Goal: Information Seeking & Learning: Learn about a topic

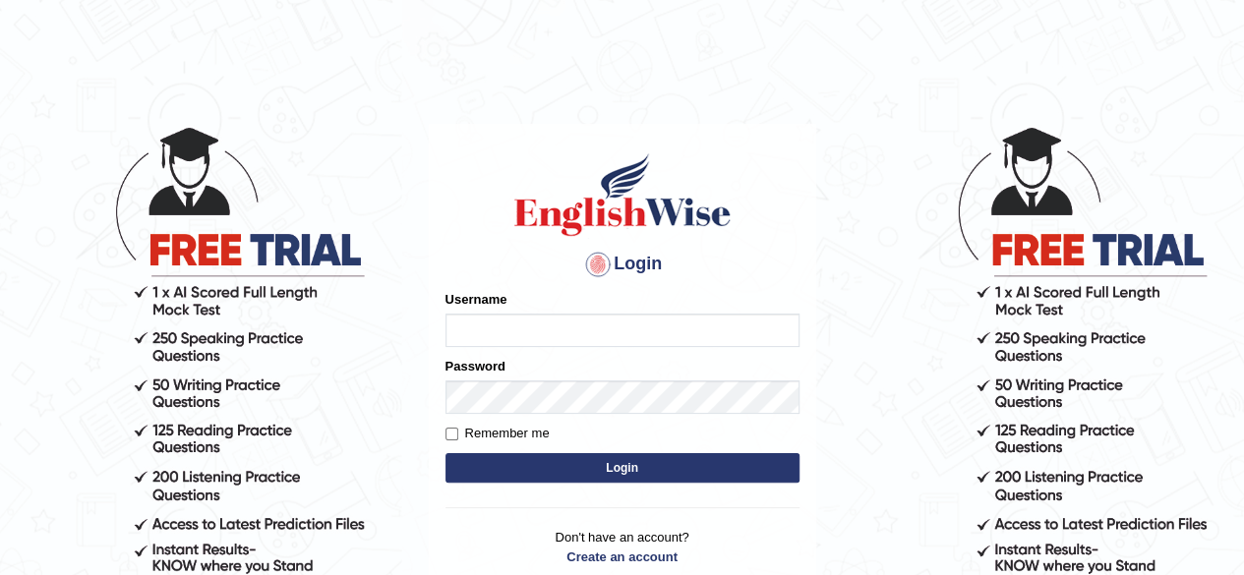
type input "ravichanapathi_parramatta"
click at [608, 463] on button "Login" at bounding box center [622, 467] width 354 height 29
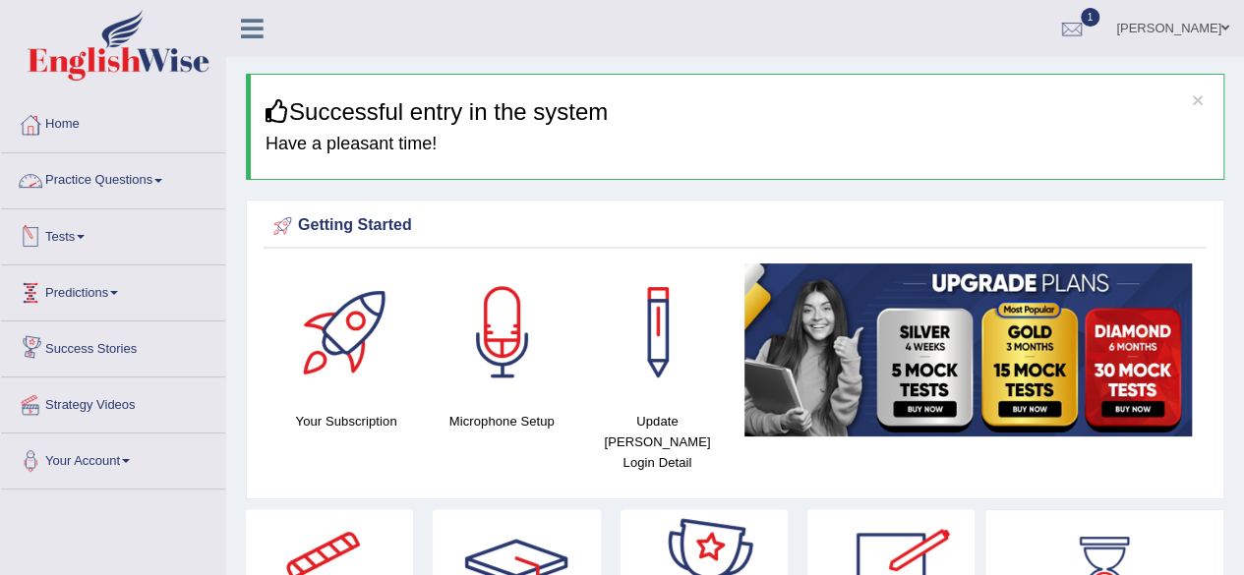
click at [102, 186] on link "Practice Questions" at bounding box center [113, 177] width 224 height 49
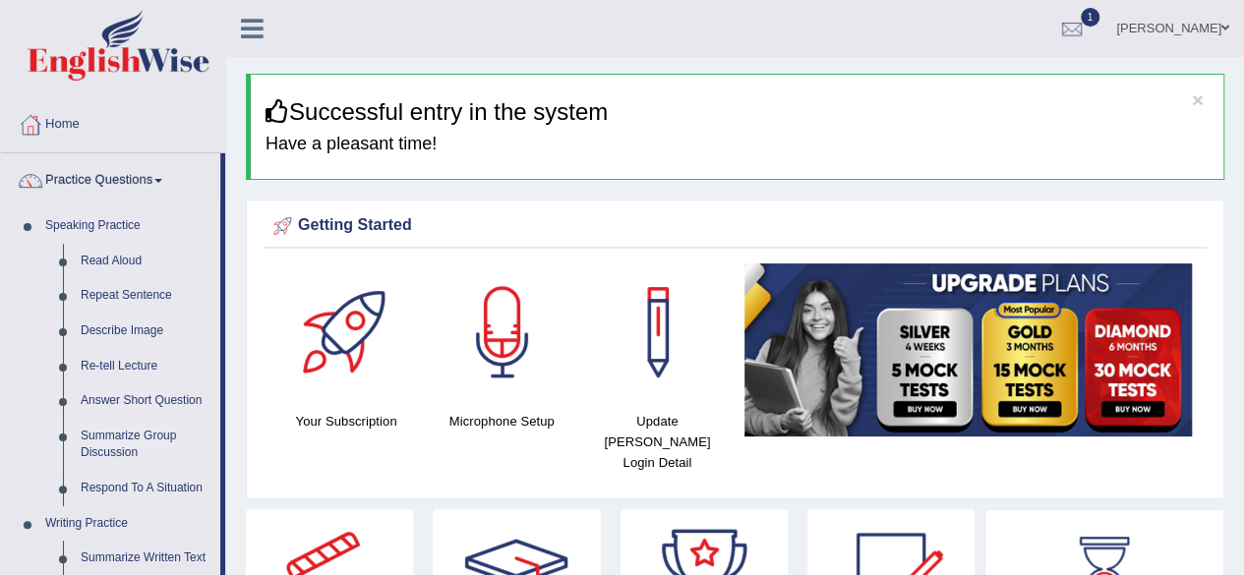
drag, startPoint x: 224, startPoint y: 375, endPoint x: 217, endPoint y: 438, distance: 63.3
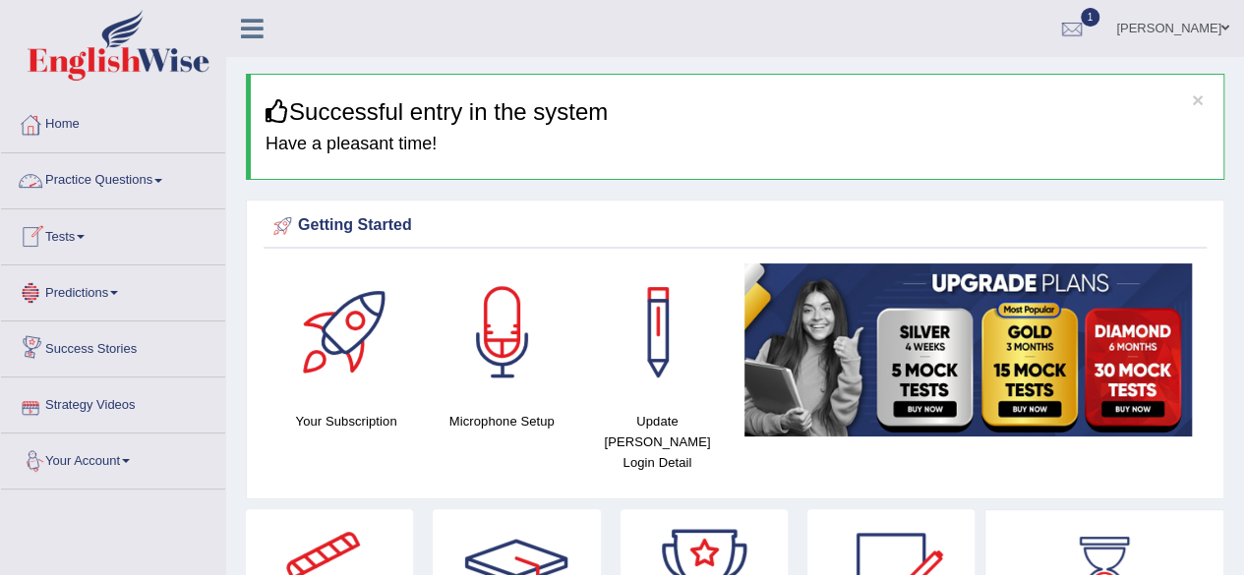
click at [115, 175] on link "Practice Questions" at bounding box center [113, 177] width 224 height 49
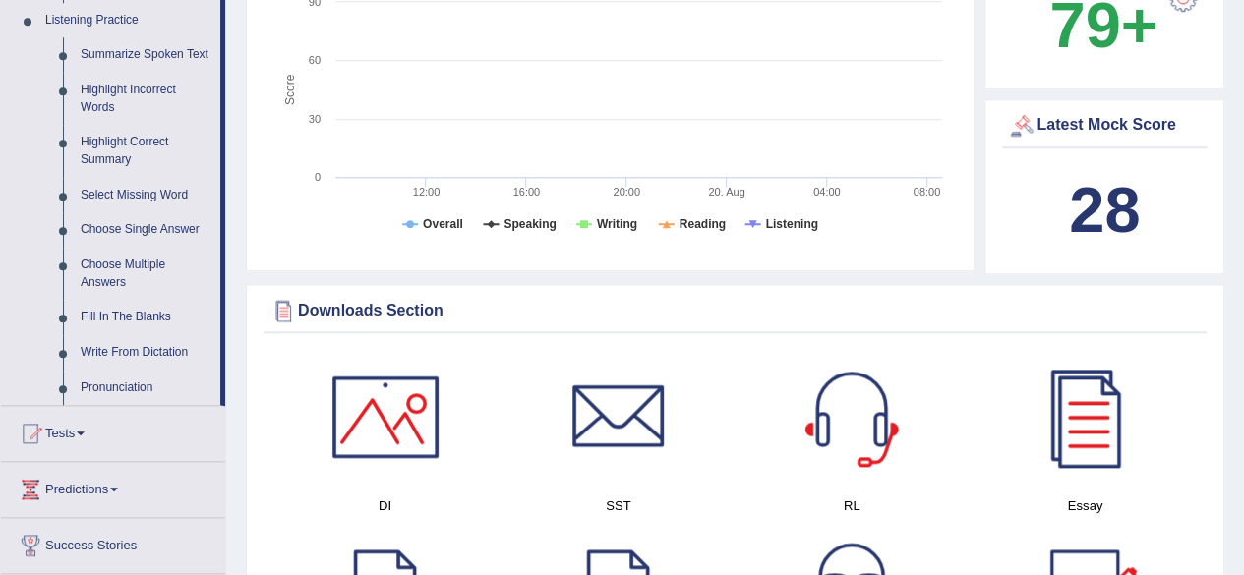
scroll to position [857, 0]
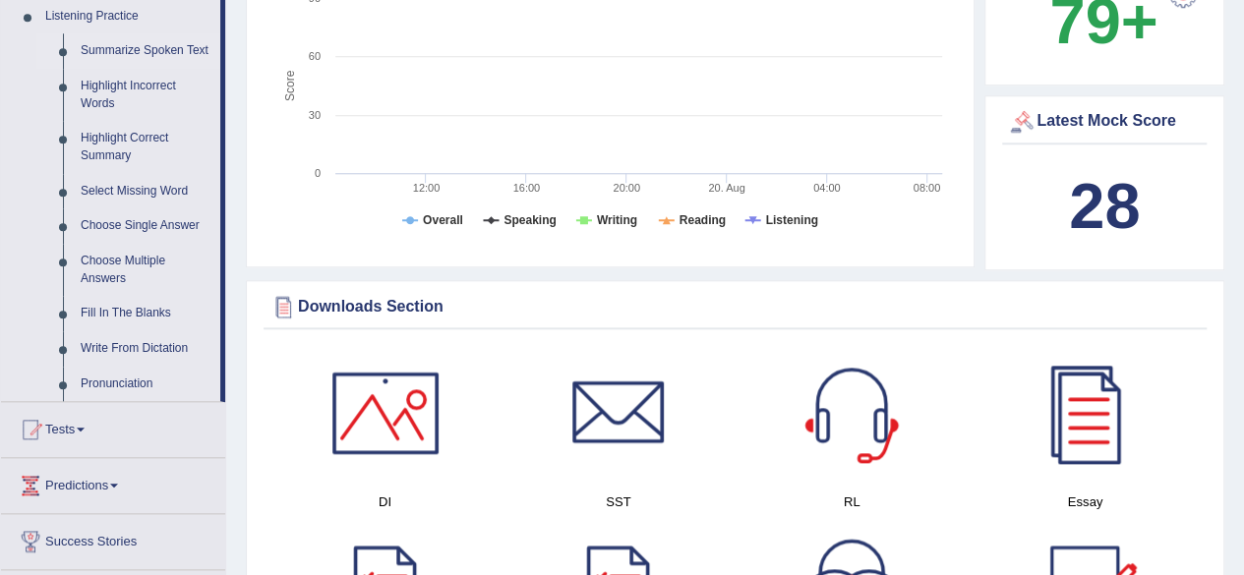
click at [178, 44] on link "Summarize Spoken Text" at bounding box center [146, 50] width 148 height 35
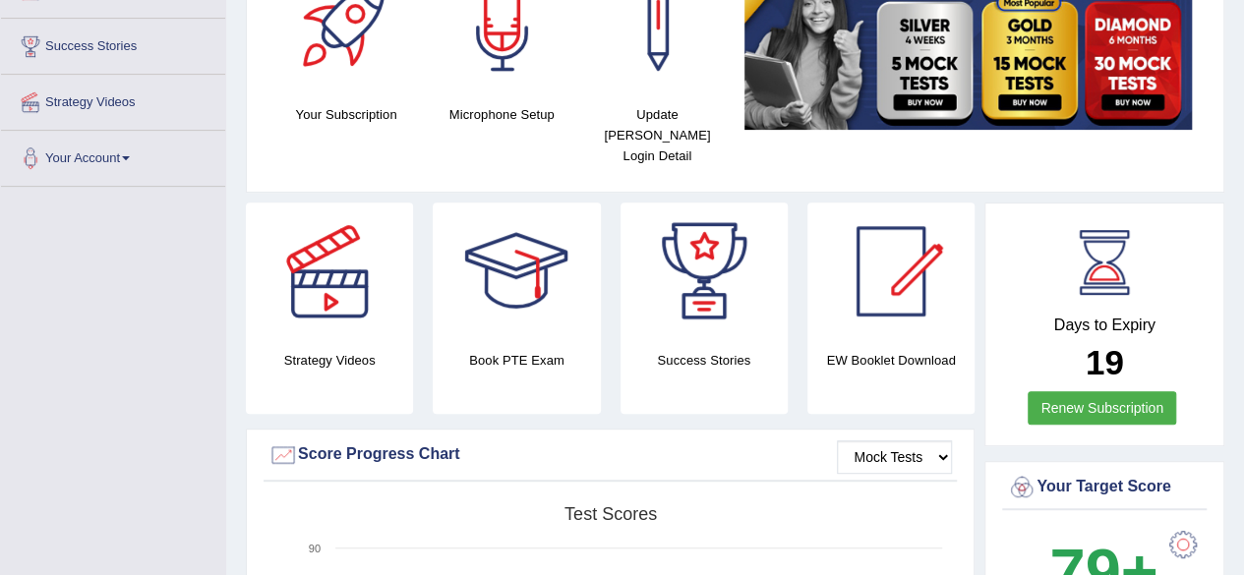
scroll to position [450, 0]
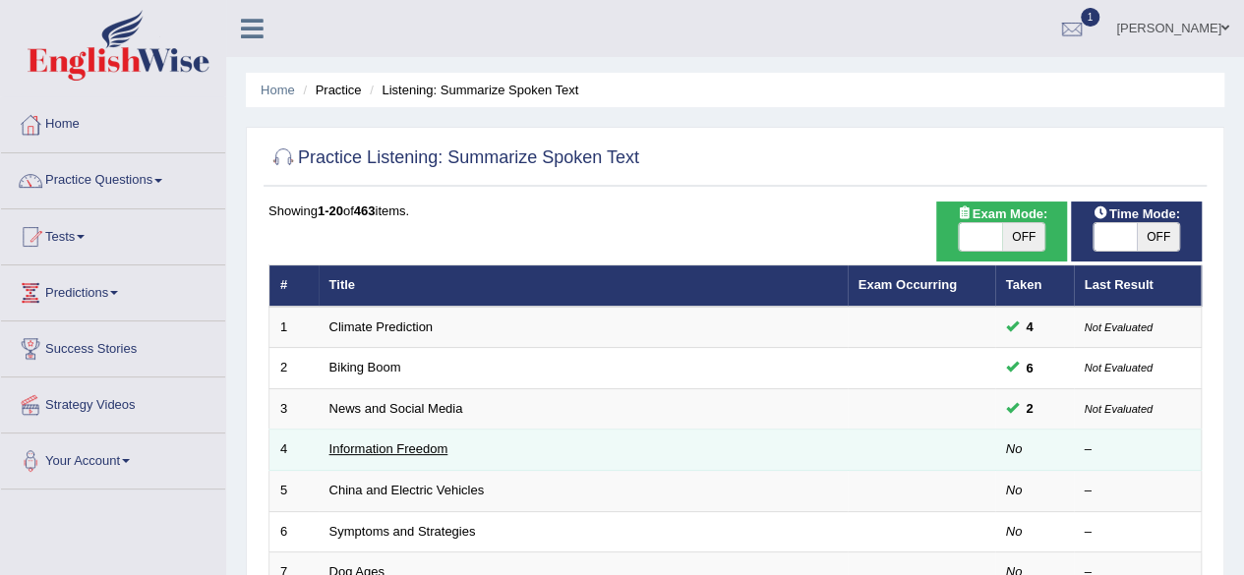
click at [382, 447] on link "Information Freedom" at bounding box center [388, 448] width 119 height 15
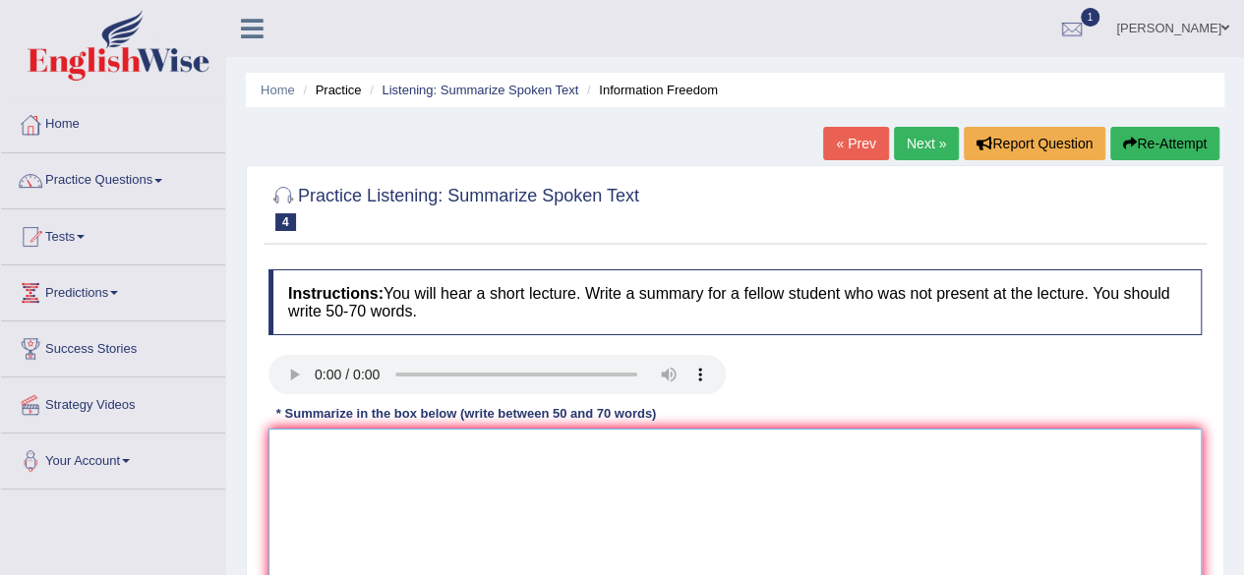
click at [382, 447] on textarea at bounding box center [734, 524] width 933 height 191
click at [929, 143] on link "Next »" at bounding box center [926, 143] width 65 height 33
click at [372, 461] on textarea at bounding box center [734, 524] width 933 height 191
type textarea "t"
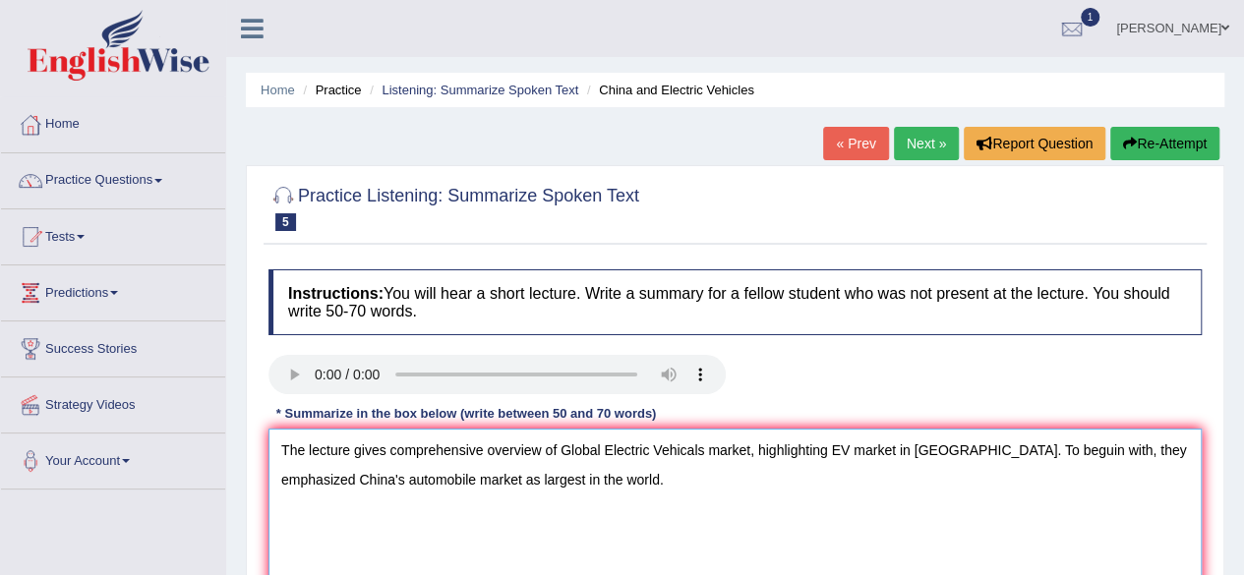
click at [1005, 453] on textarea "The lecture gives comprehensive overview of Global Electric Vehicals market, hi…" at bounding box center [734, 524] width 933 height 191
click at [619, 485] on textarea "The lecture gives comprehensive overview of Global Electric Vehicals market, hi…" at bounding box center [734, 524] width 933 height 191
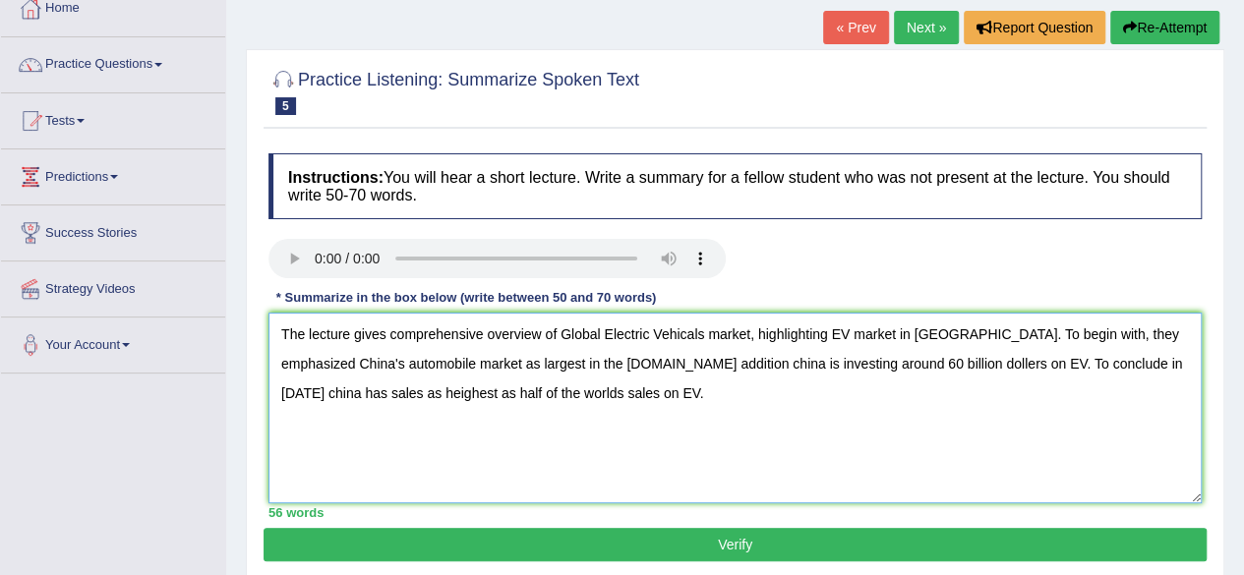
scroll to position [128, 0]
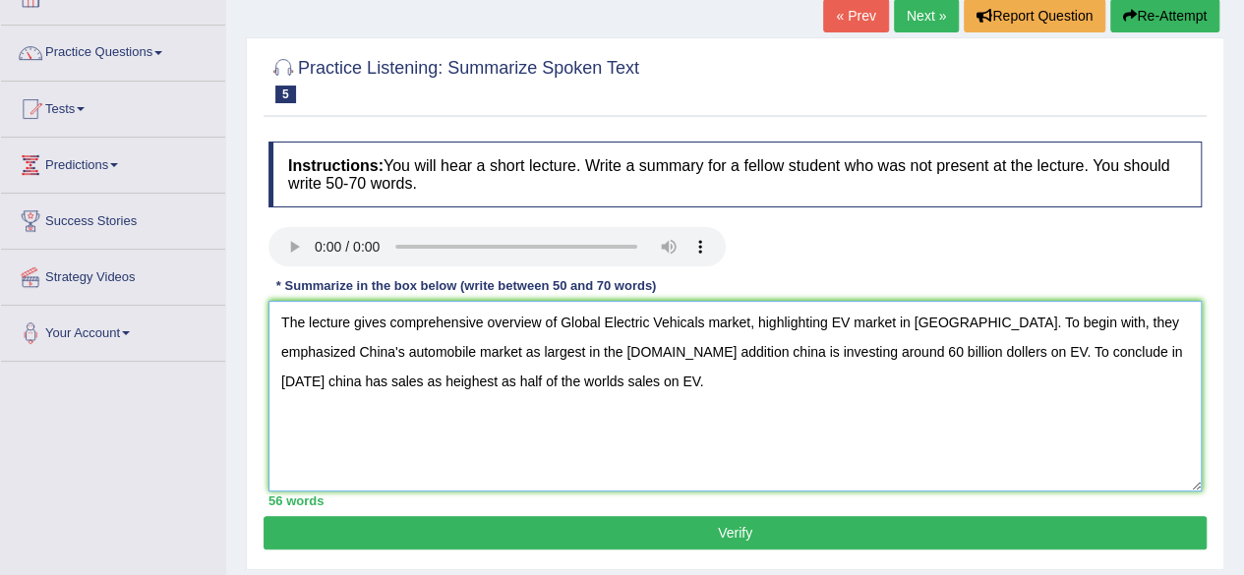
type textarea "The lecture gives comprehensive overview of Global Electric Vehicals market, hi…"
click at [895, 528] on button "Verify" at bounding box center [735, 532] width 943 height 33
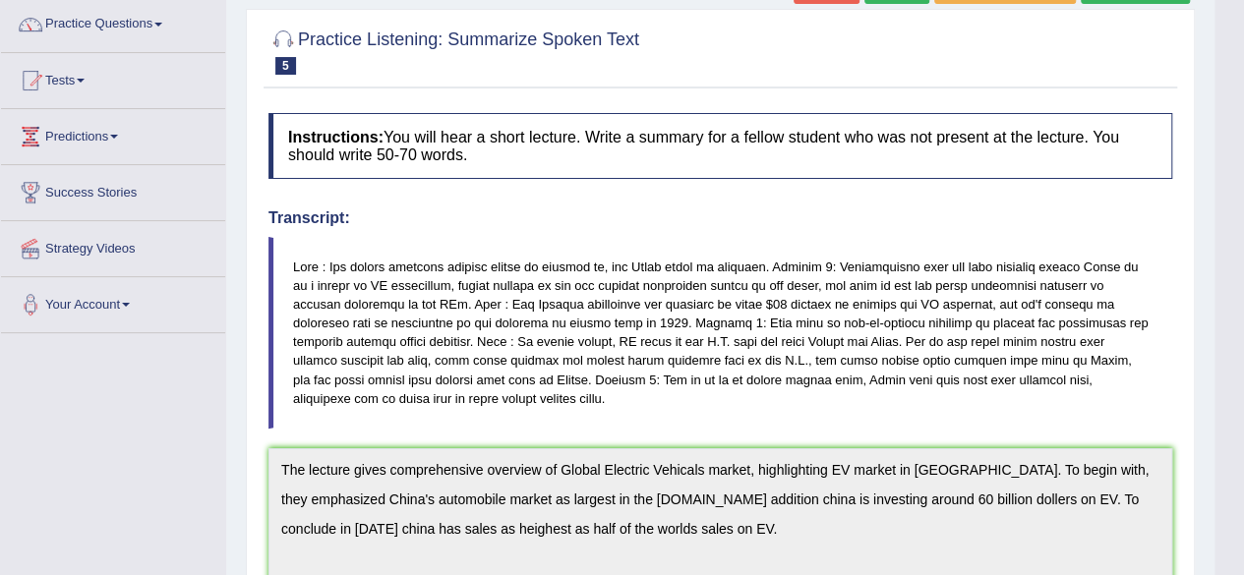
scroll to position [66, 0]
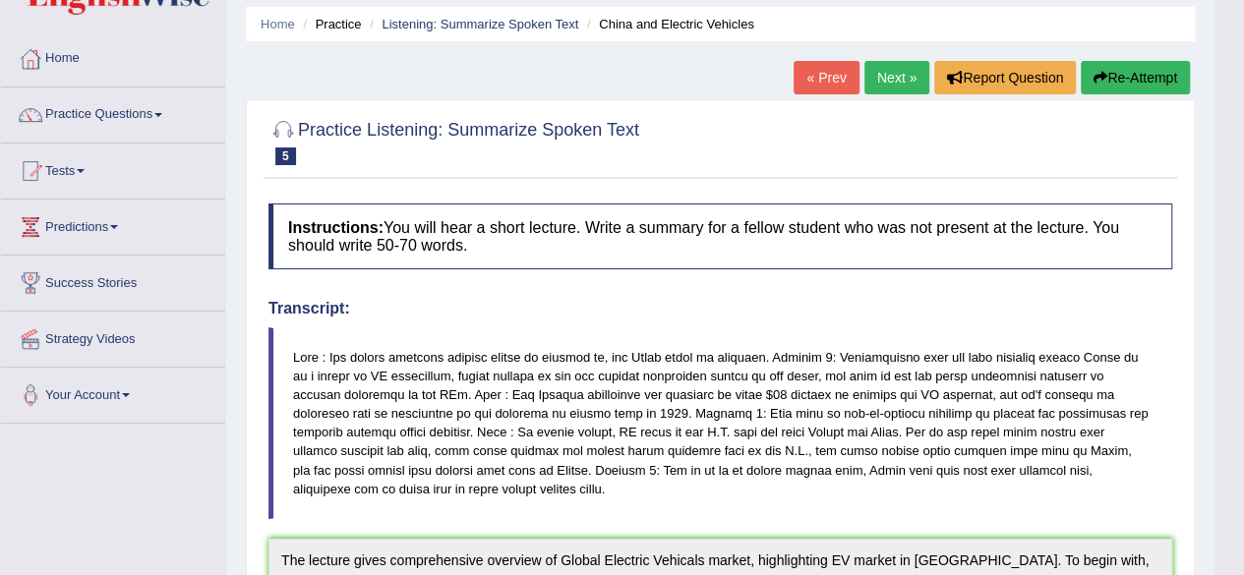
click at [1146, 81] on button "Re-Attempt" at bounding box center [1135, 77] width 109 height 33
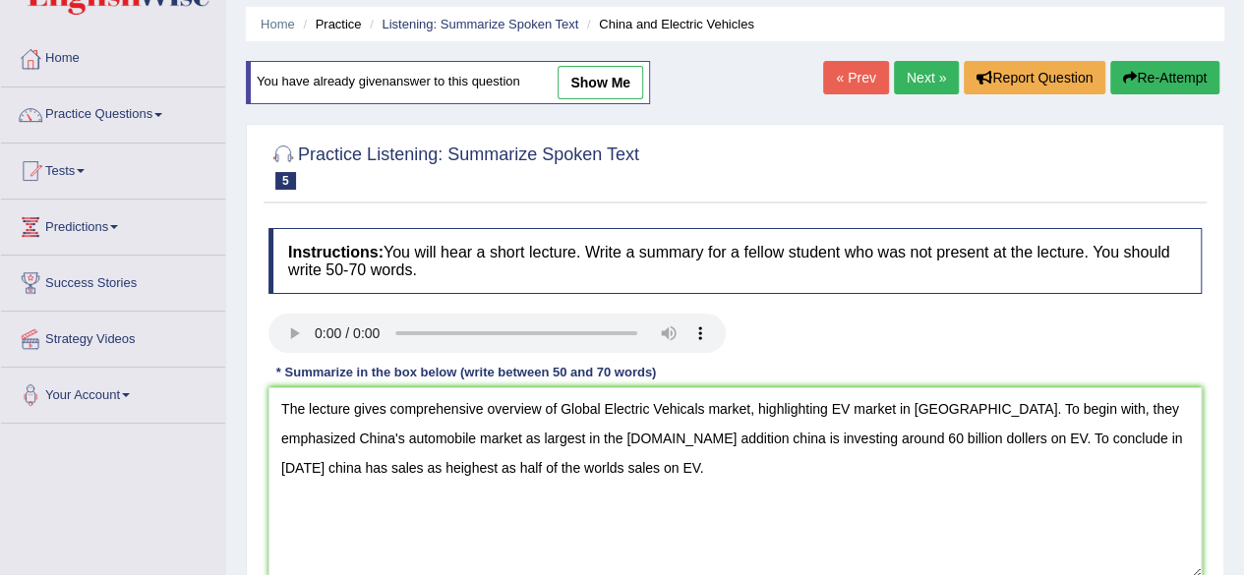
click at [690, 408] on textarea "The lecture gives comprehensive overview of Global Electric Vehicals market, hi…" at bounding box center [734, 482] width 933 height 191
click at [602, 435] on textarea "The lecture gives comprehensive overview of Global Electric Vehicels market, hi…" at bounding box center [734, 482] width 933 height 191
click at [444, 469] on textarea "The lecture gives comprehensive overview of Global Electric Vehicels market, hi…" at bounding box center [734, 482] width 933 height 191
click at [476, 467] on textarea "The lecture gives comprehensive overview of Global Electric Vehicels market, hi…" at bounding box center [734, 482] width 933 height 191
click at [475, 465] on textarea "The lecture gives comprehensive overview of Global Electric Vehicels market, hi…" at bounding box center [734, 482] width 933 height 191
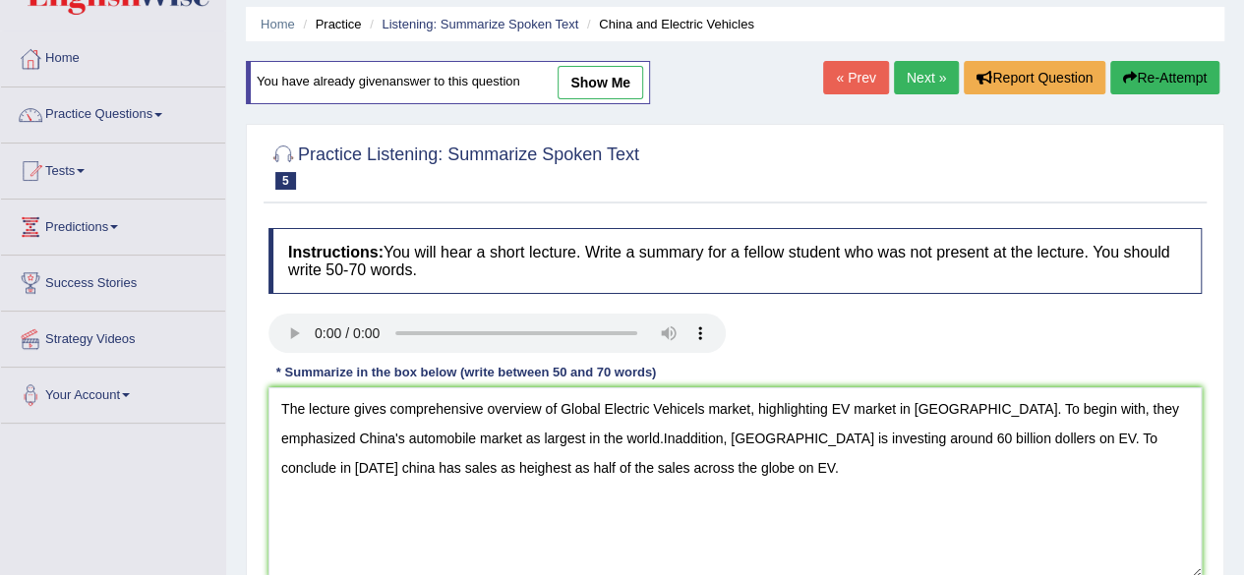
click at [661, 433] on textarea "The lecture gives comprehensive overview of Global Electric Vehicels market, hi…" at bounding box center [734, 482] width 933 height 191
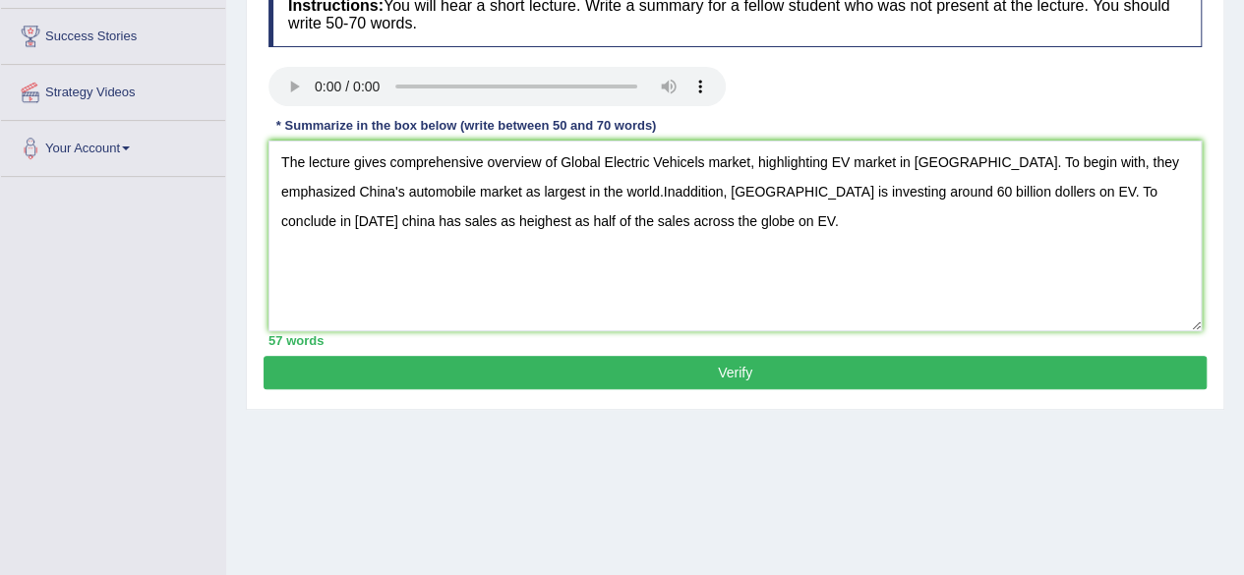
scroll to position [312, 0]
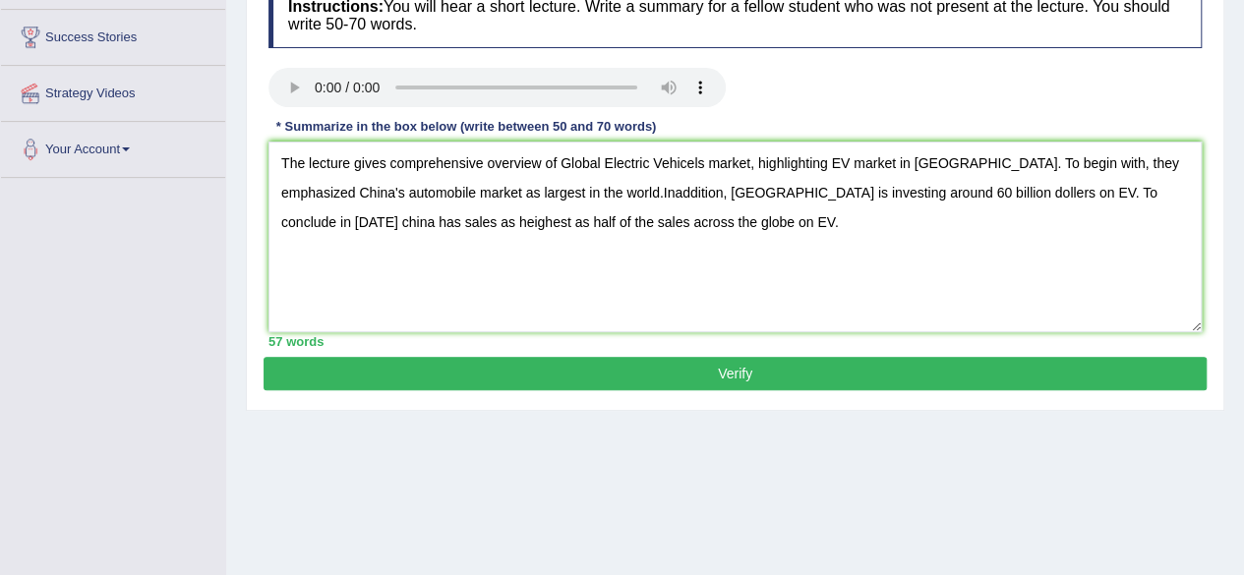
type textarea "The lecture gives comprehensive overview of Global Electric Vehicels market, hi…"
click at [1066, 367] on button "Verify" at bounding box center [735, 373] width 943 height 33
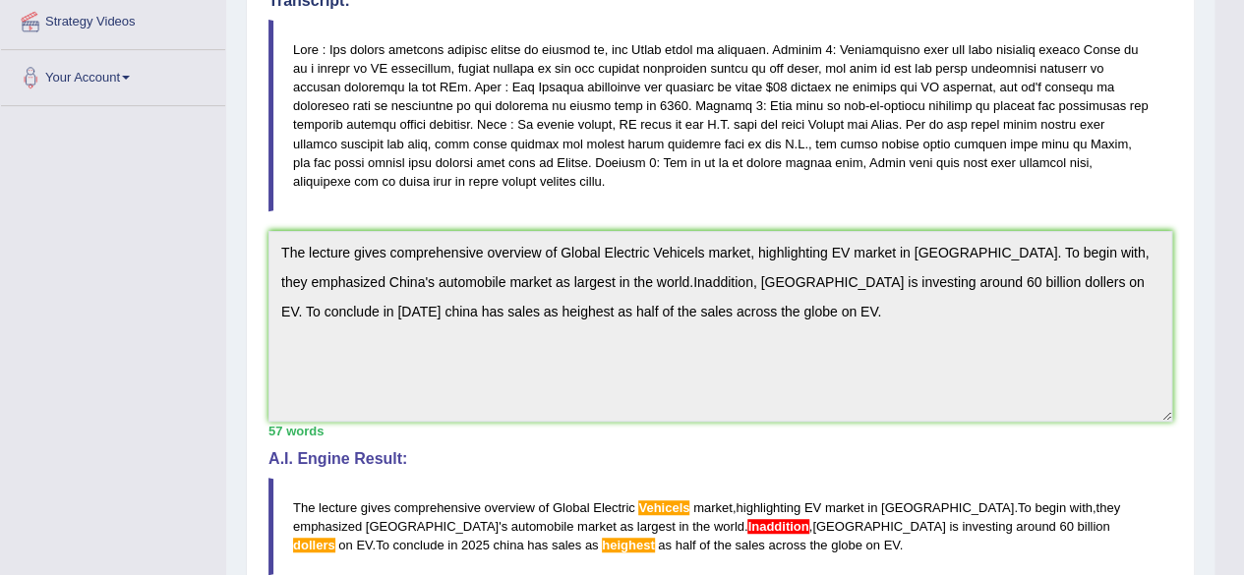
scroll to position [382, 0]
drag, startPoint x: 602, startPoint y: 518, endPoint x: 344, endPoint y: 473, distance: 261.6
click at [344, 479] on blockquote "The lecture gives comprehensive overview of Global Electric Vehicels market , h…" at bounding box center [720, 527] width 904 height 97
click at [293, 501] on span "The" at bounding box center [304, 508] width 22 height 15
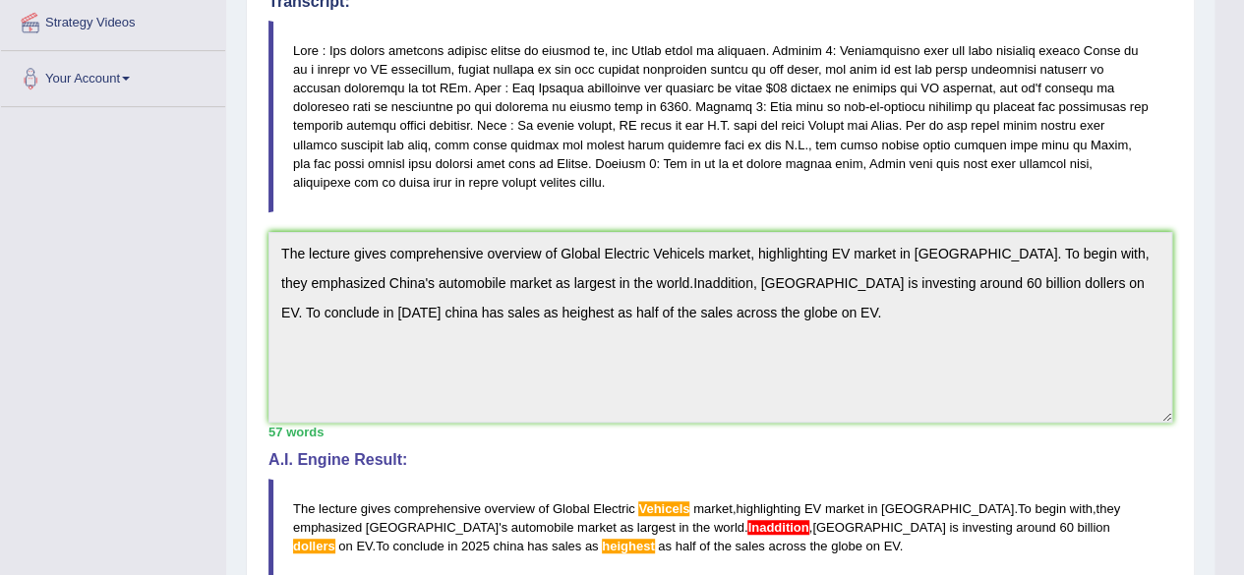
click at [265, 162] on div "Instructions: You will hear a short lecture. Write a summary for a fellow stude…" at bounding box center [720, 325] width 913 height 877
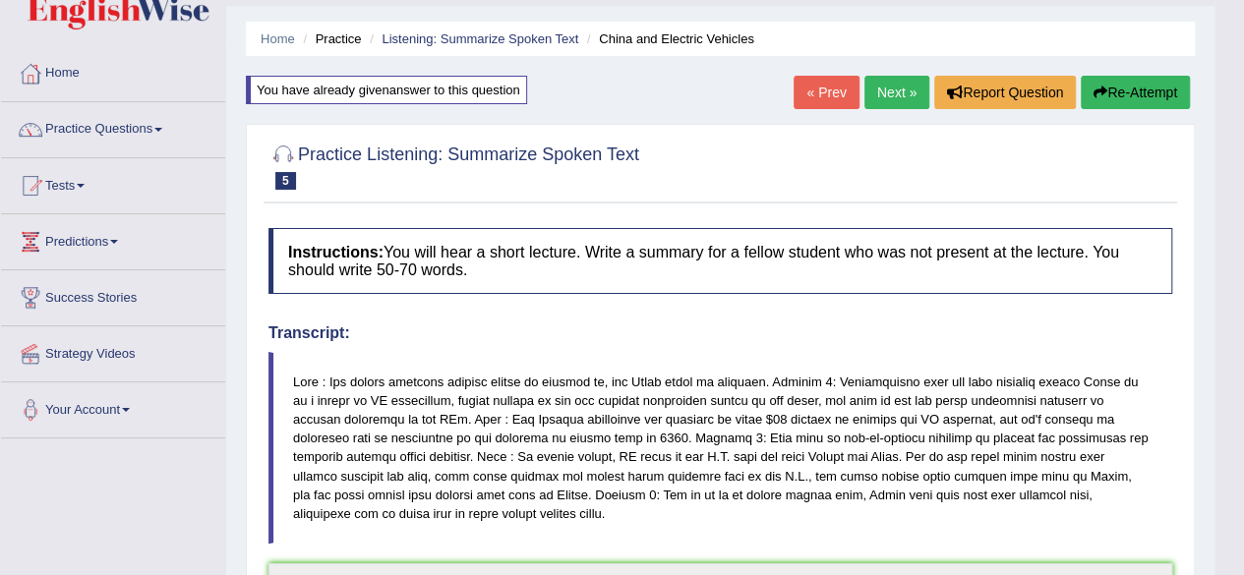
click at [1124, 95] on button "Re-Attempt" at bounding box center [1135, 92] width 109 height 33
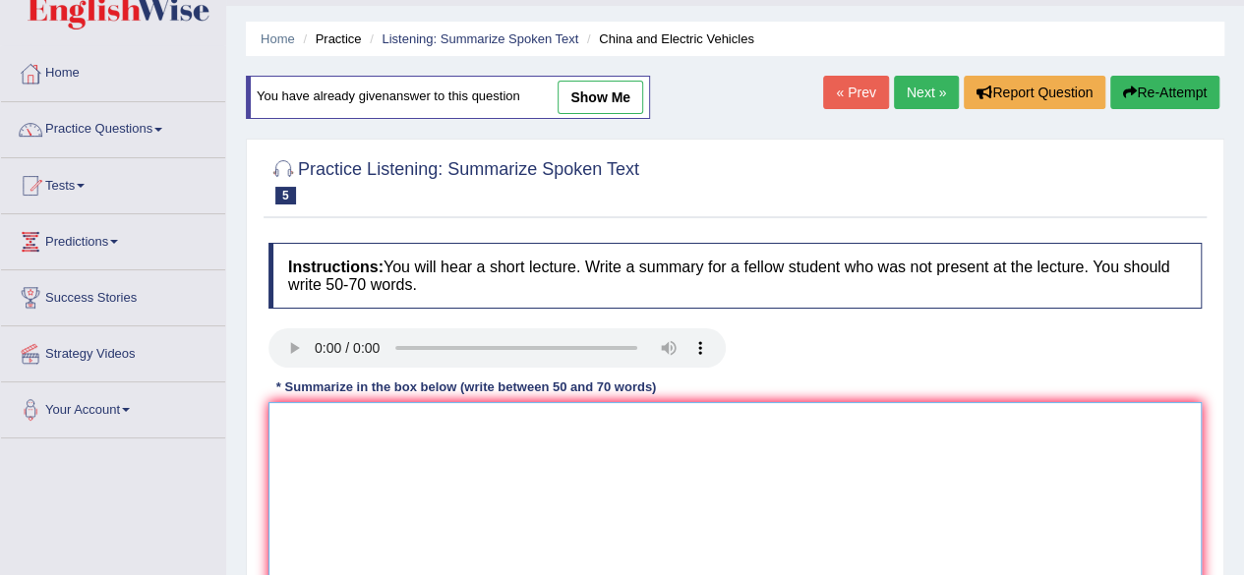
click at [574, 416] on textarea at bounding box center [734, 497] width 933 height 191
paste textarea "The lecture gives comprehensive overview of Global Electric Vehicels market, hi…"
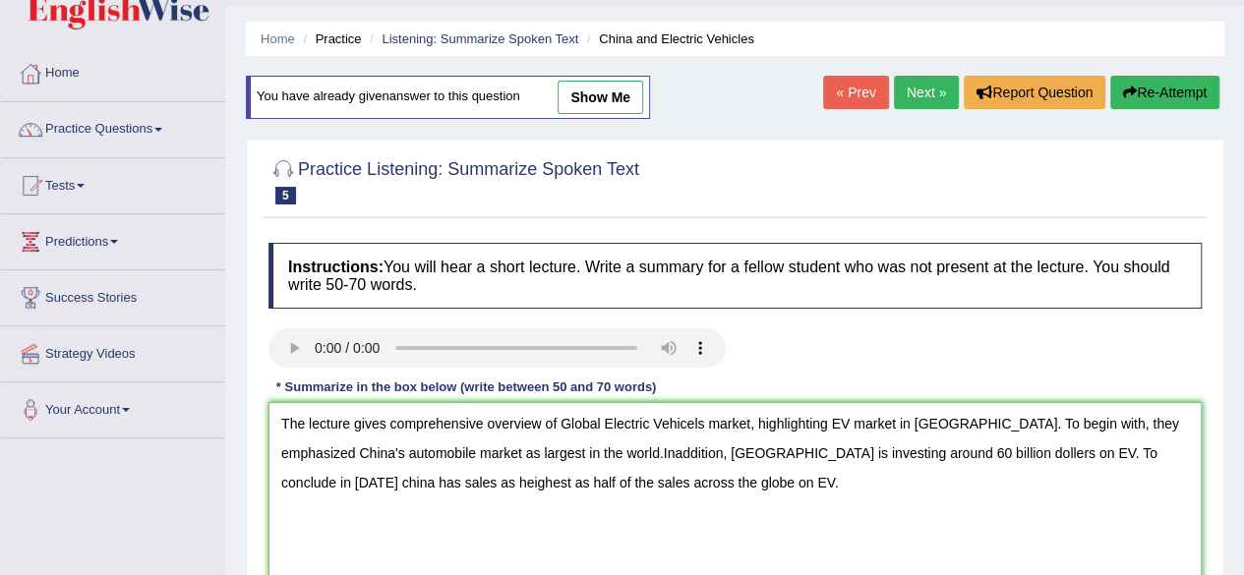
click at [661, 425] on textarea "The lecture gives comprehensive overview of Global Electric Vehicels market, hi…" at bounding box center [734, 497] width 933 height 191
click at [690, 424] on textarea "The lecture gives comprehensive overview of Global Electric Vehicels market, hi…" at bounding box center [734, 497] width 933 height 191
click at [333, 479] on textarea "The lecture gives comprehensive overview of Global Electric Vehicles market, hi…" at bounding box center [734, 497] width 933 height 191
click at [317, 478] on textarea "The lecture gives comprehensive overview of Global Electric Vehicles market, hi…" at bounding box center [734, 497] width 933 height 191
click at [897, 453] on textarea "The lecture gives comprehensive overview of Global Electric Vehicles market, hi…" at bounding box center [734, 497] width 933 height 191
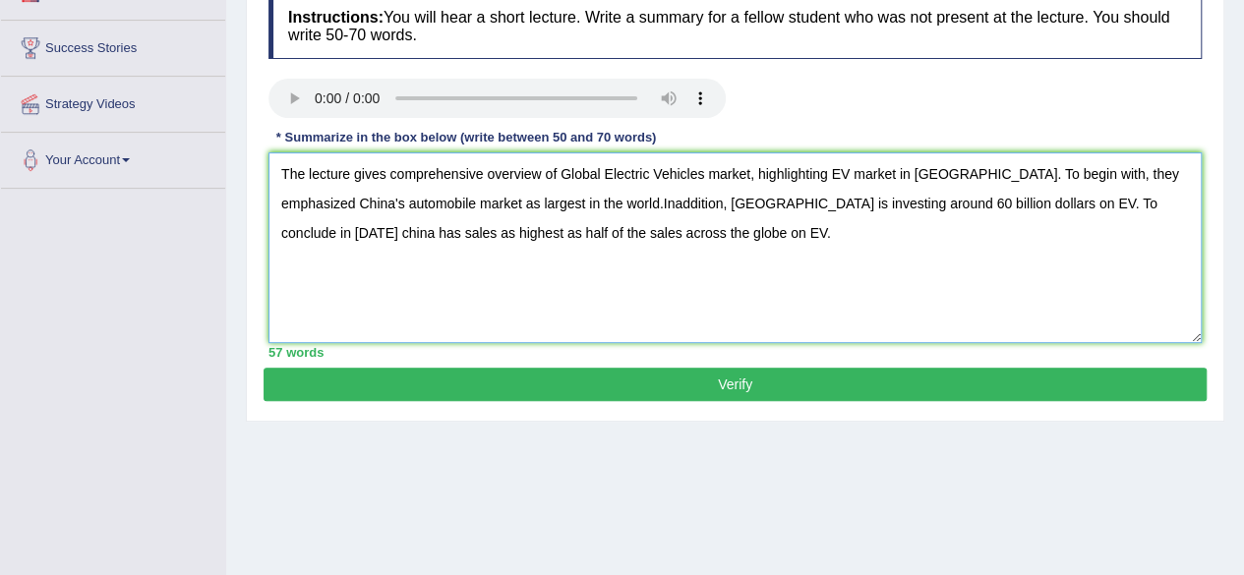
scroll to position [291, 0]
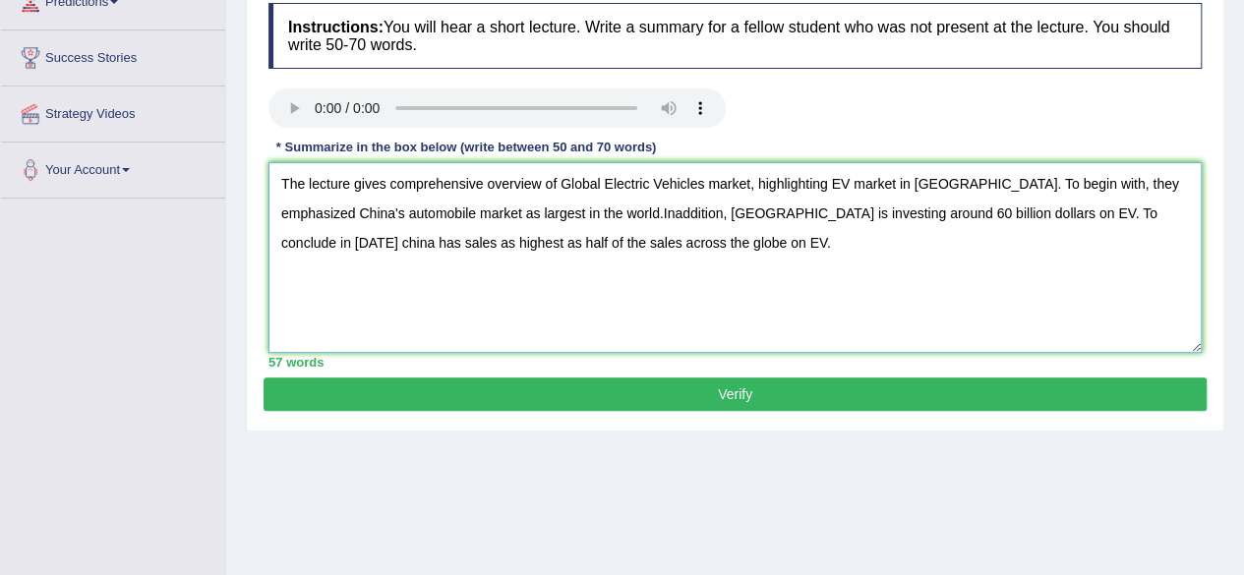
click at [1091, 211] on textarea "The lecture gives comprehensive overview of Global Electric Vehicles market, hi…" at bounding box center [734, 257] width 933 height 191
type textarea "The lecture gives comprehensive overview of Global Electric Vehicles market, hi…"
click at [931, 381] on button "Verify" at bounding box center [735, 394] width 943 height 33
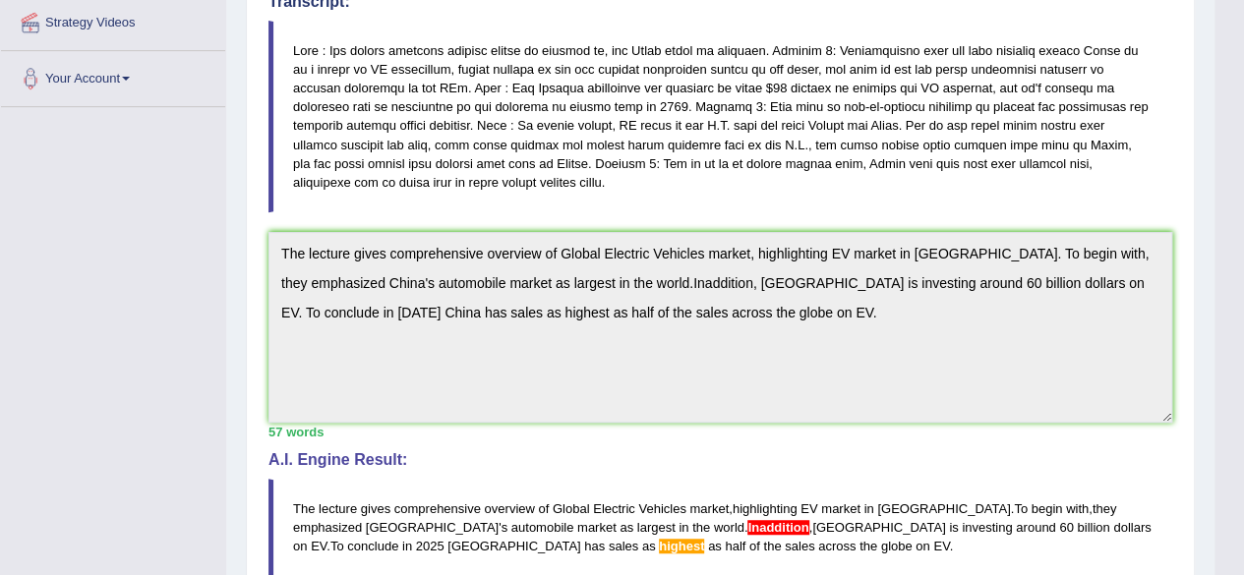
scroll to position [0, 0]
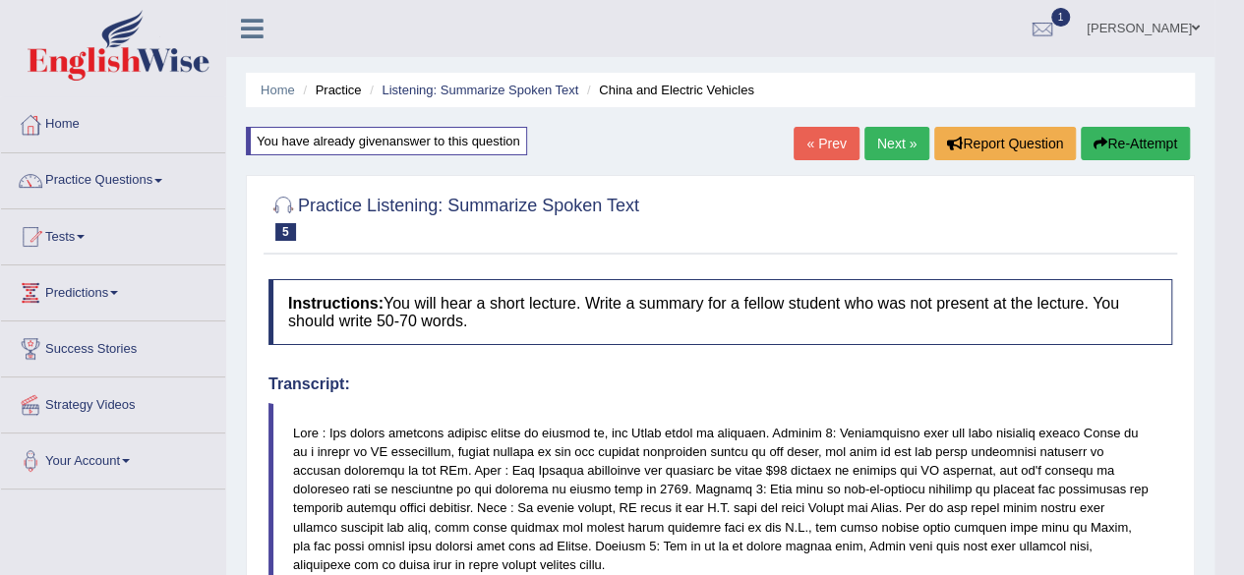
click at [1126, 142] on button "Re-Attempt" at bounding box center [1135, 143] width 109 height 33
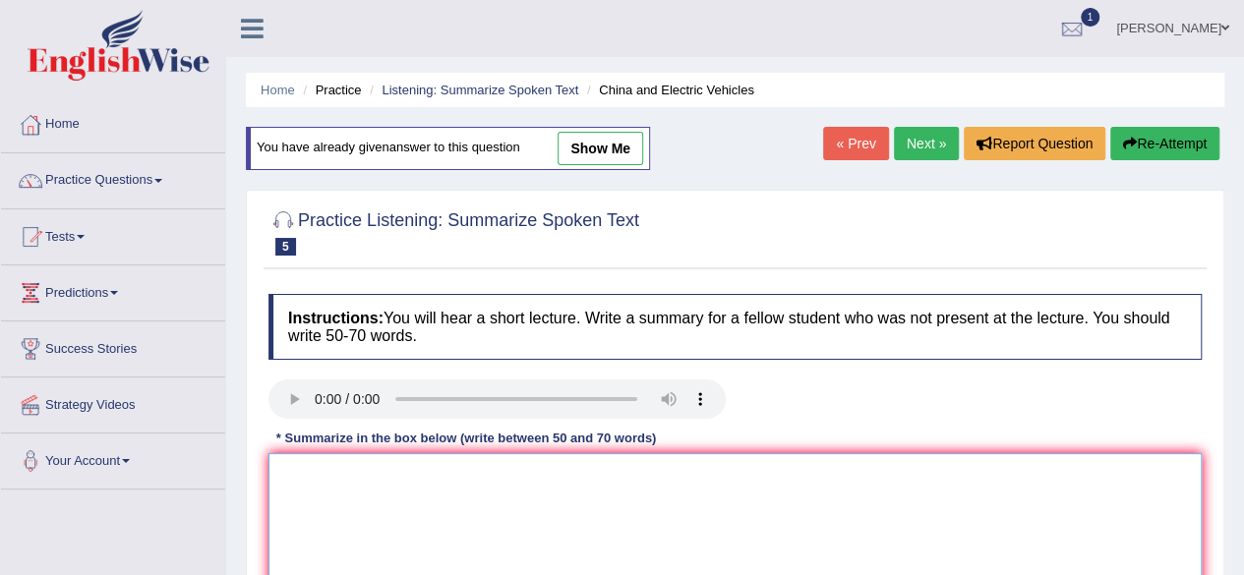
click at [653, 499] on textarea at bounding box center [734, 548] width 933 height 191
paste textarea "The lecture gives comprehensive overview of Global Electric Vehicles market, hi…"
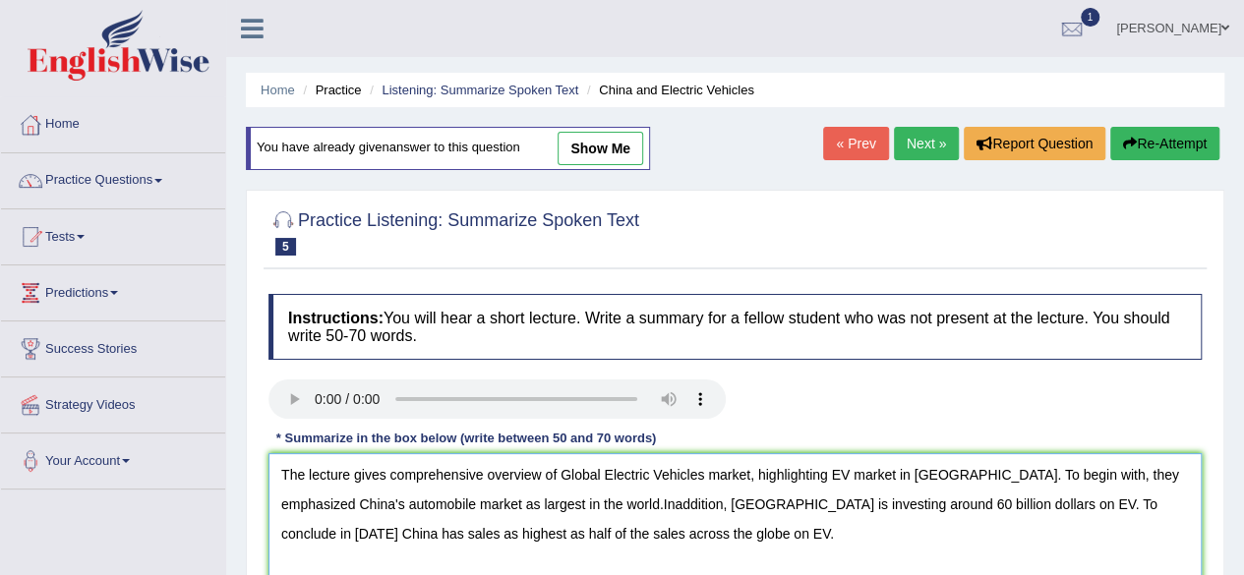
click at [596, 504] on textarea "The lecture gives comprehensive overview of Global Electric Vehicles market, hi…" at bounding box center [734, 548] width 933 height 191
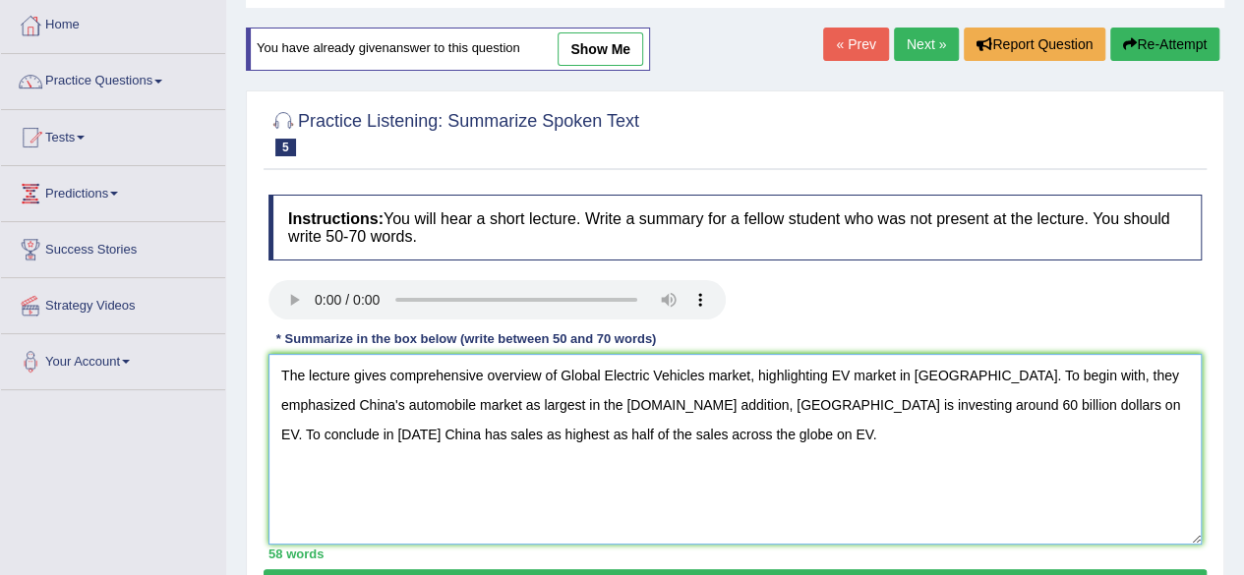
scroll to position [150, 0]
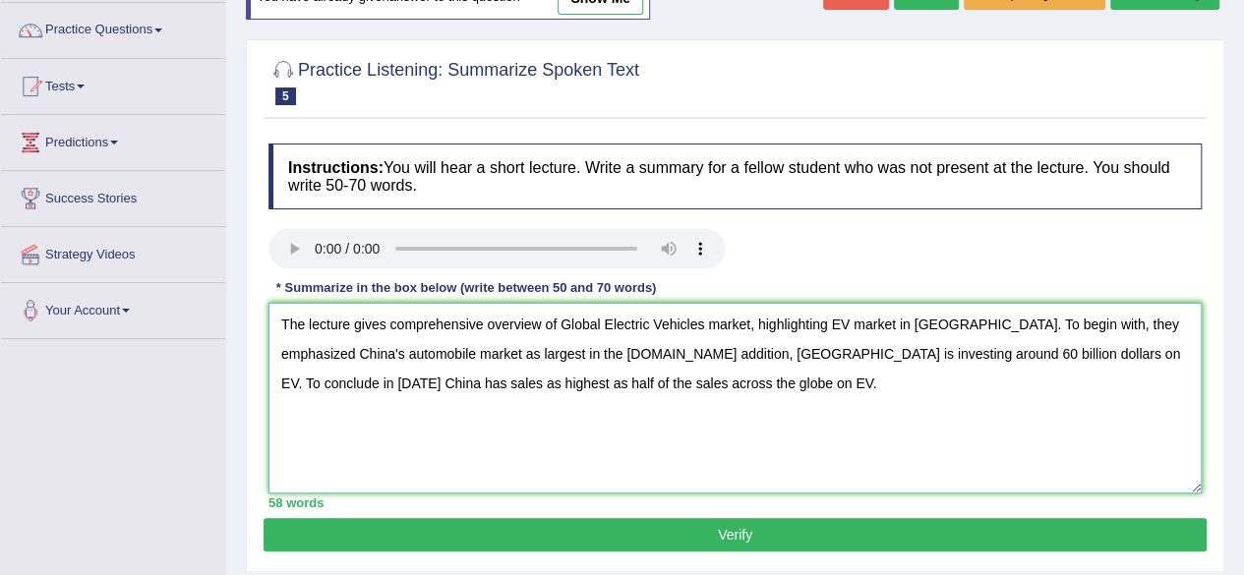
click at [330, 382] on textarea "The lecture gives comprehensive overview of Global Electric Vehicles market, hi…" at bounding box center [734, 398] width 933 height 191
drag, startPoint x: 362, startPoint y: 381, endPoint x: 283, endPoint y: 387, distance: 79.0
click at [283, 387] on textarea "The lecture gives comprehensive overview of Global Electric Vehicles market, hi…" at bounding box center [734, 398] width 933 height 191
type textarea "The lecture gives comprehensive overview of Global Electric Vehicles market, hi…"
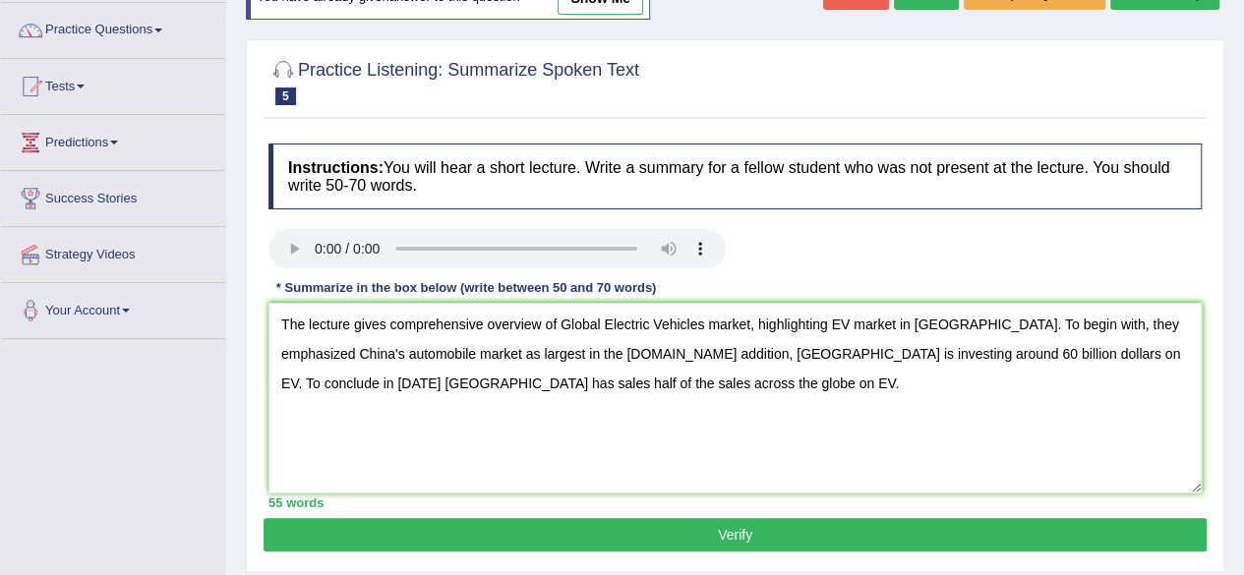
click at [675, 527] on button "Verify" at bounding box center [735, 534] width 943 height 33
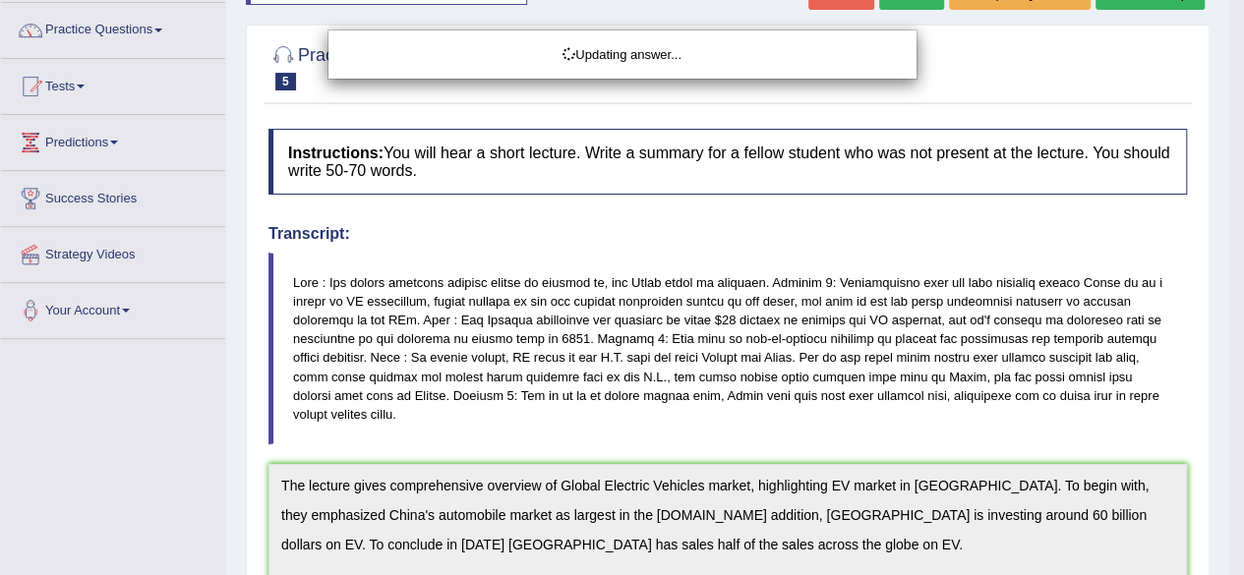
drag, startPoint x: 1258, startPoint y: 190, endPoint x: 1256, endPoint y: 341, distance: 151.4
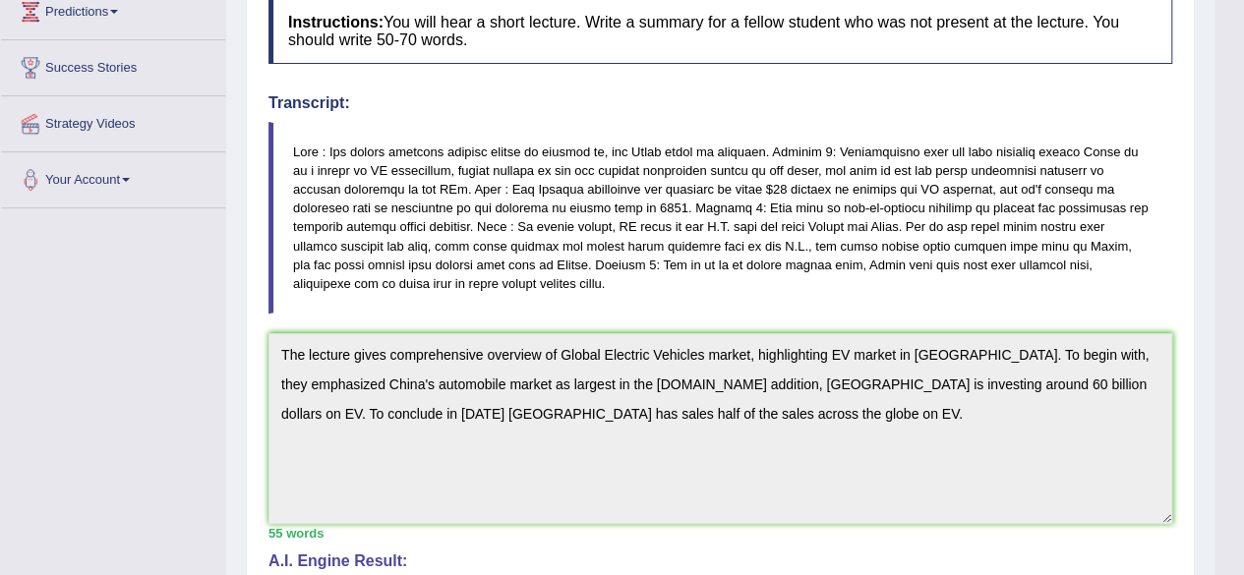
scroll to position [304, 0]
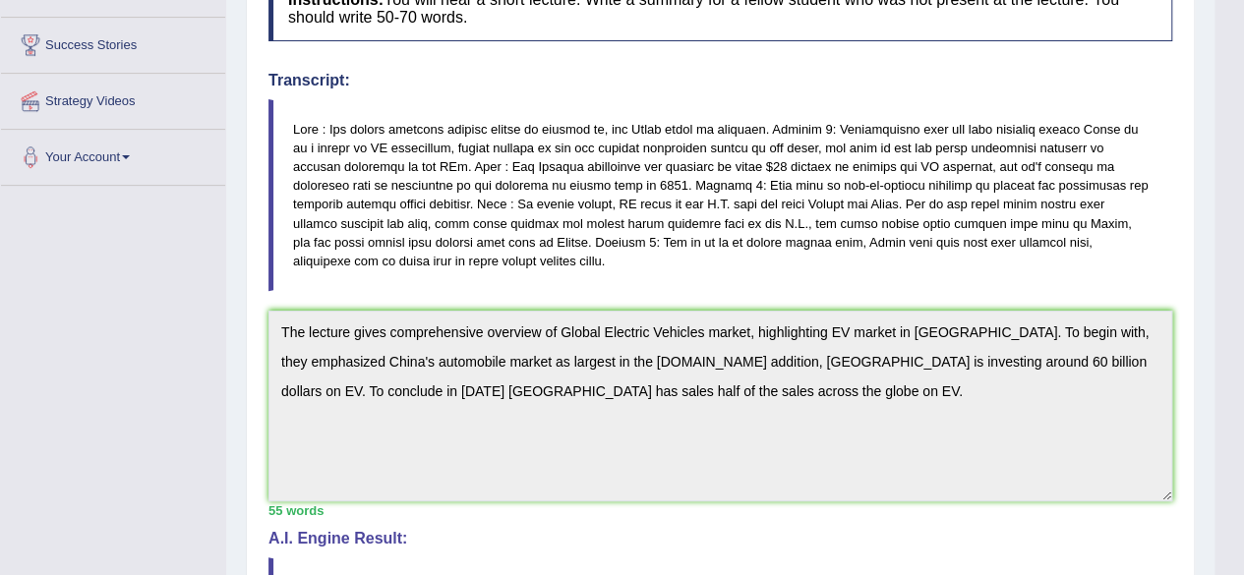
click at [207, 284] on div "Toggle navigation Home Practice Questions Speaking Practice Read Aloud Repeat S…" at bounding box center [607, 356] width 1214 height 1321
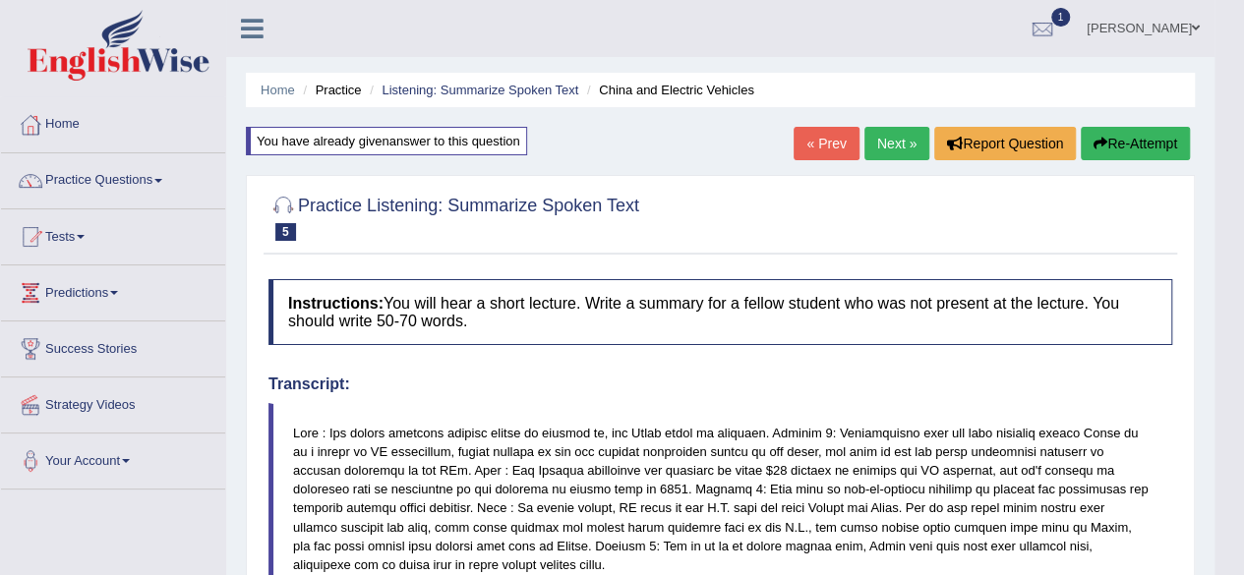
click at [1137, 141] on button "Re-Attempt" at bounding box center [1135, 143] width 109 height 33
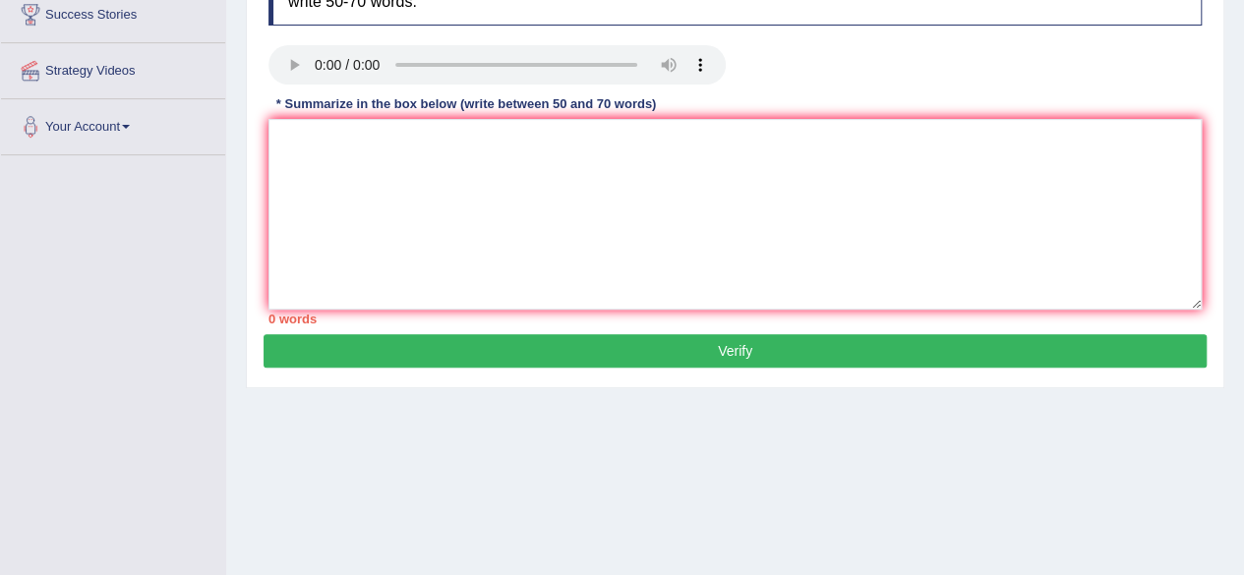
scroll to position [456, 0]
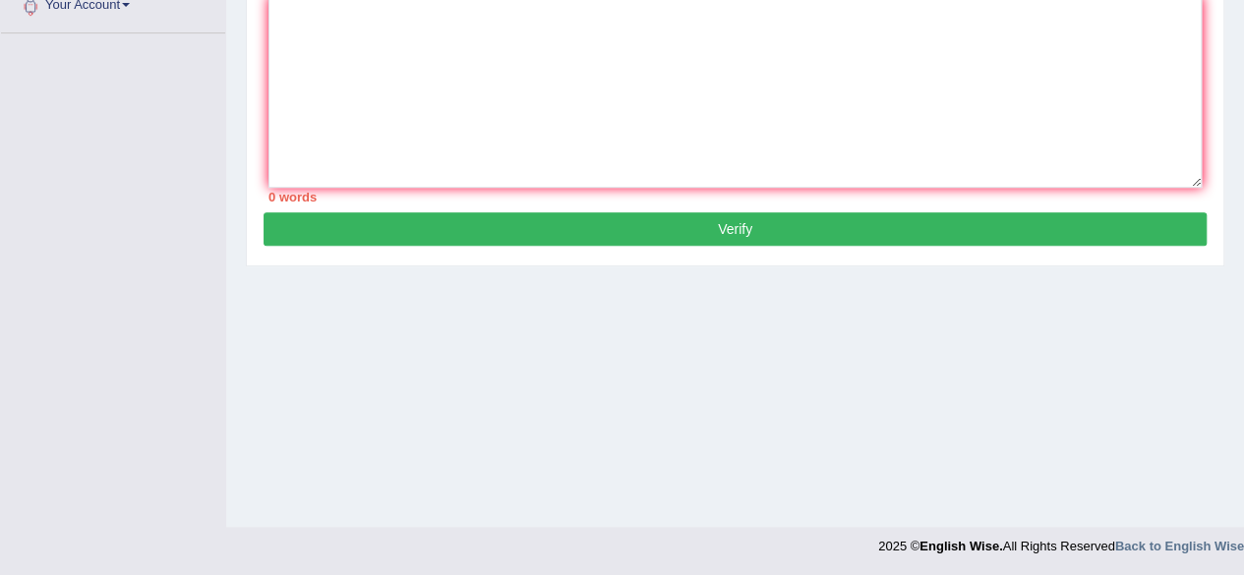
drag, startPoint x: 0, startPoint y: 0, endPoint x: 1252, endPoint y: 333, distance: 1295.3
click at [749, 88] on textarea at bounding box center [734, 92] width 933 height 191
paste textarea "The lecture gives comprehensive overview of Global Electric Vehicles market, hi…"
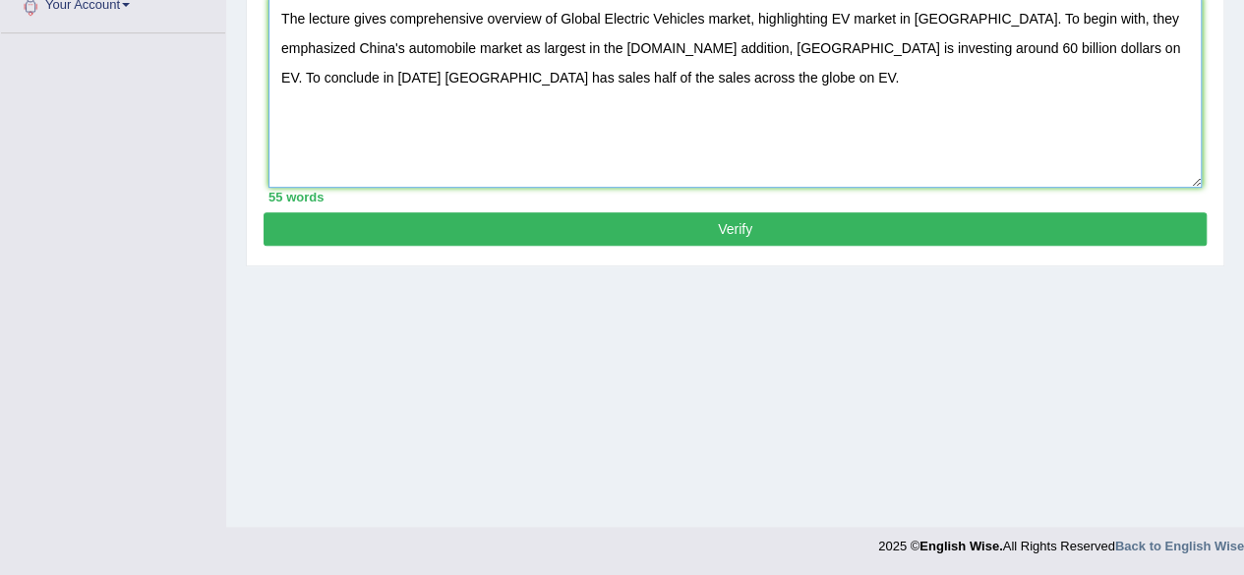
click at [584, 46] on textarea "The lecture gives comprehensive overview of Global Electric Vehicles market, hi…" at bounding box center [734, 92] width 933 height 191
type textarea "The lecture gives comprehensive overview of Global Electric Vehicles market, hi…"
click at [850, 219] on button "Verify" at bounding box center [735, 228] width 943 height 33
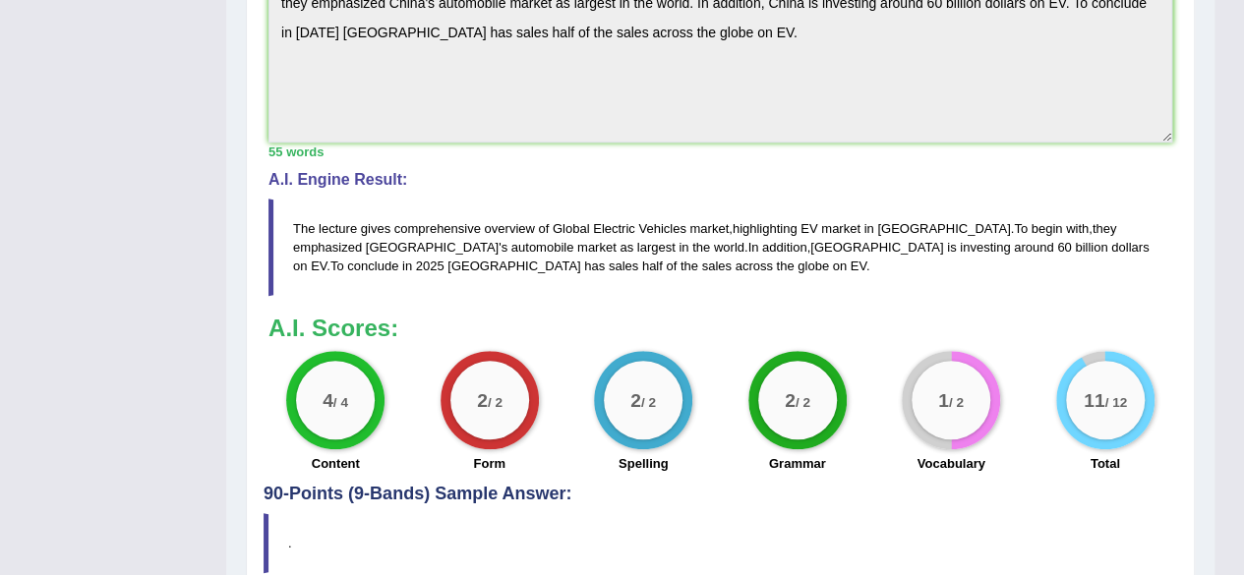
scroll to position [3, 0]
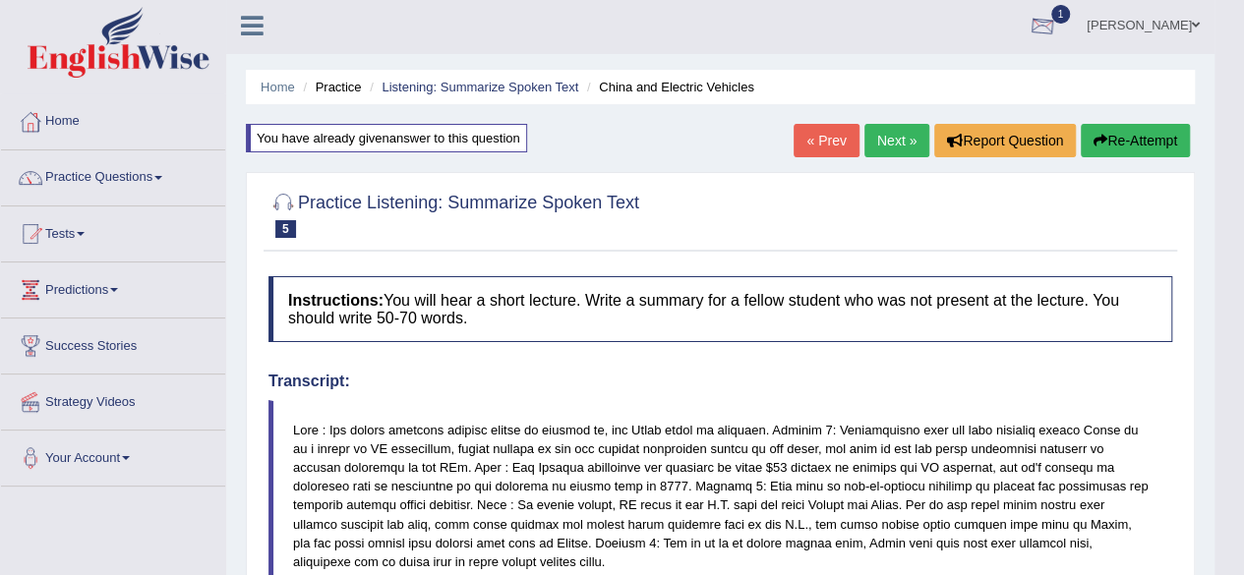
click at [1028, 21] on div at bounding box center [1042, 26] width 29 height 29
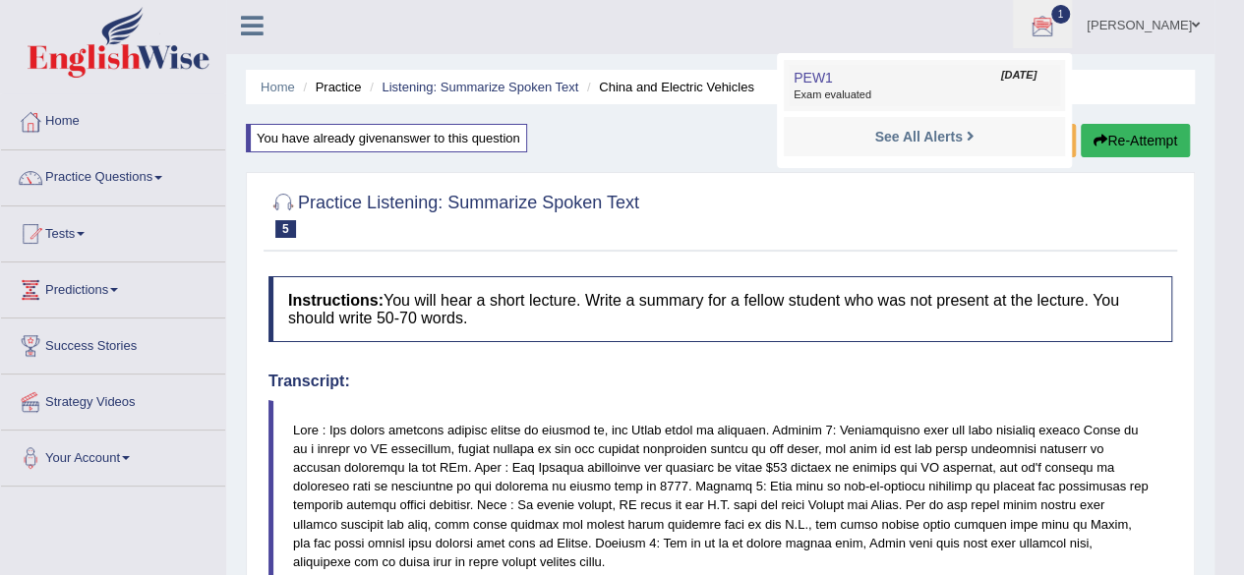
click at [895, 80] on link "PEW1 Aug 18, 2025 Exam evaluated" at bounding box center [924, 85] width 271 height 41
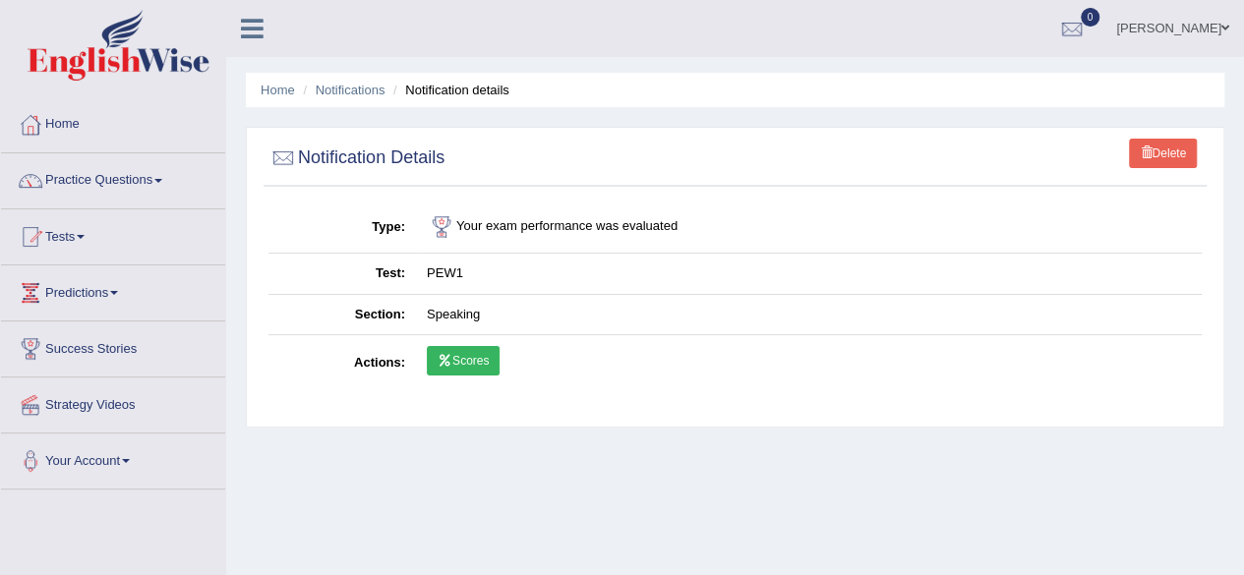
click at [463, 351] on link "Scores" at bounding box center [463, 360] width 73 height 29
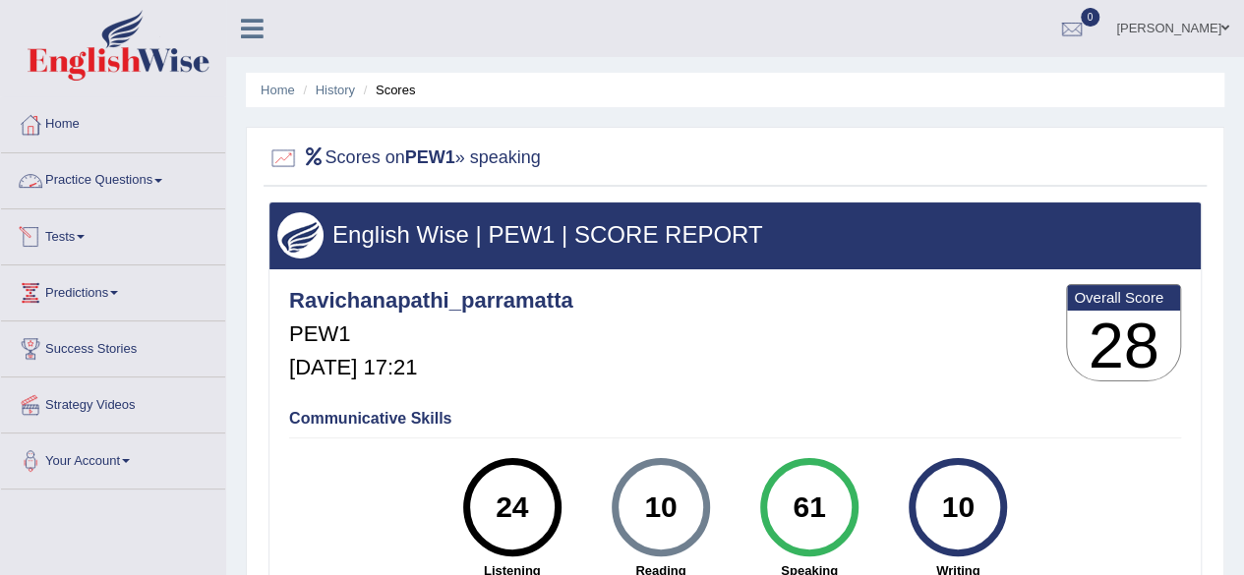
click at [140, 180] on link "Practice Questions" at bounding box center [113, 177] width 224 height 49
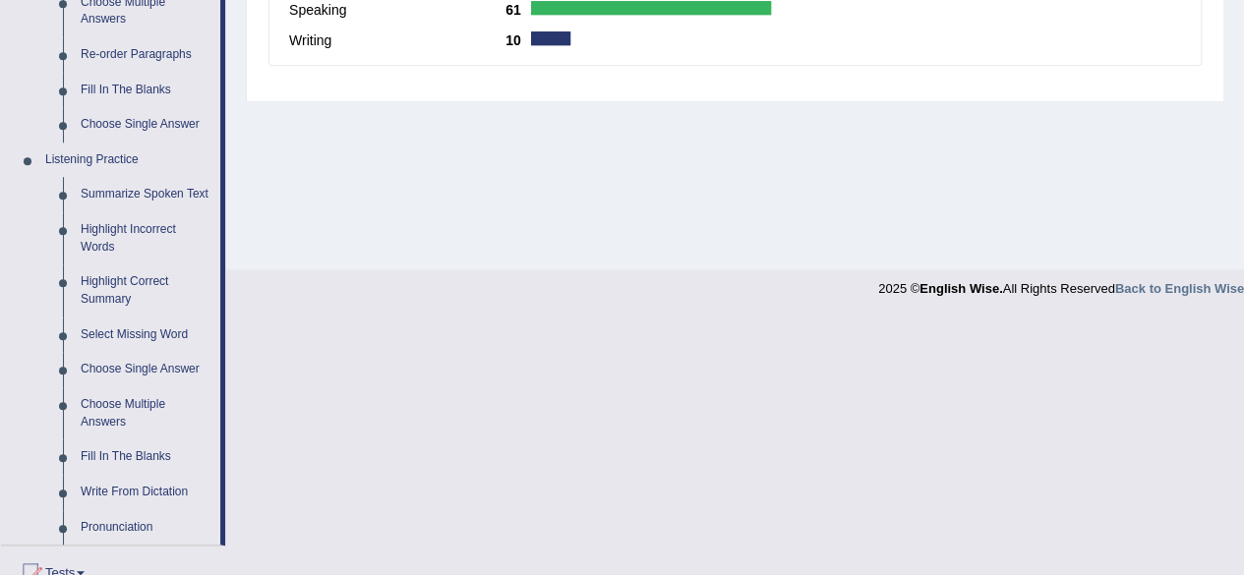
scroll to position [704, 0]
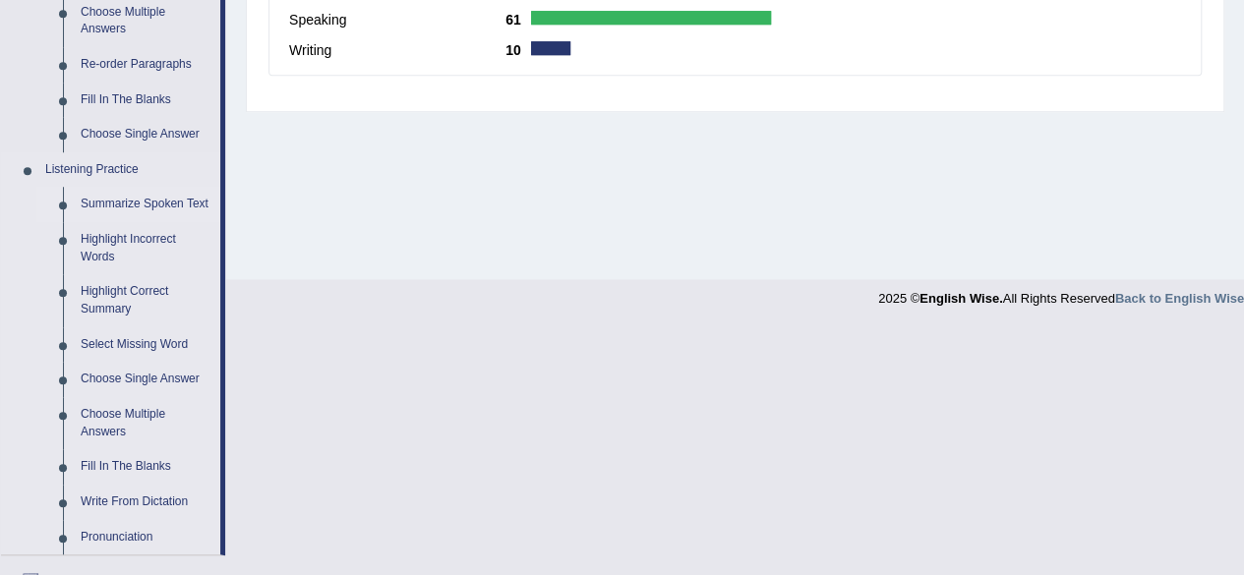
click at [136, 202] on link "Summarize Spoken Text" at bounding box center [146, 204] width 148 height 35
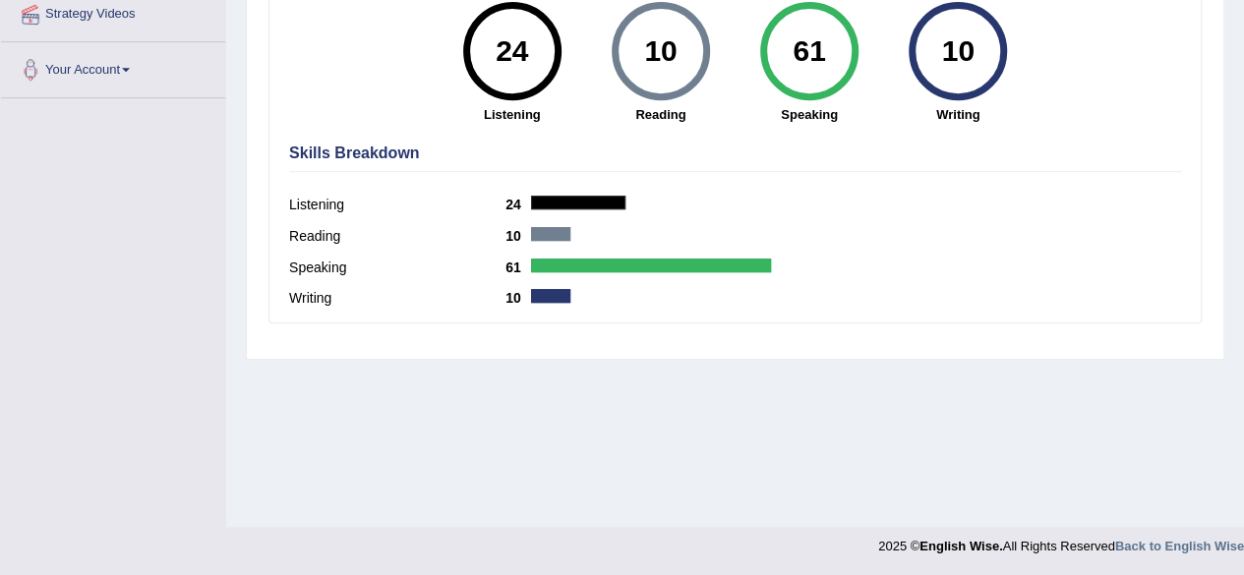
scroll to position [285, 0]
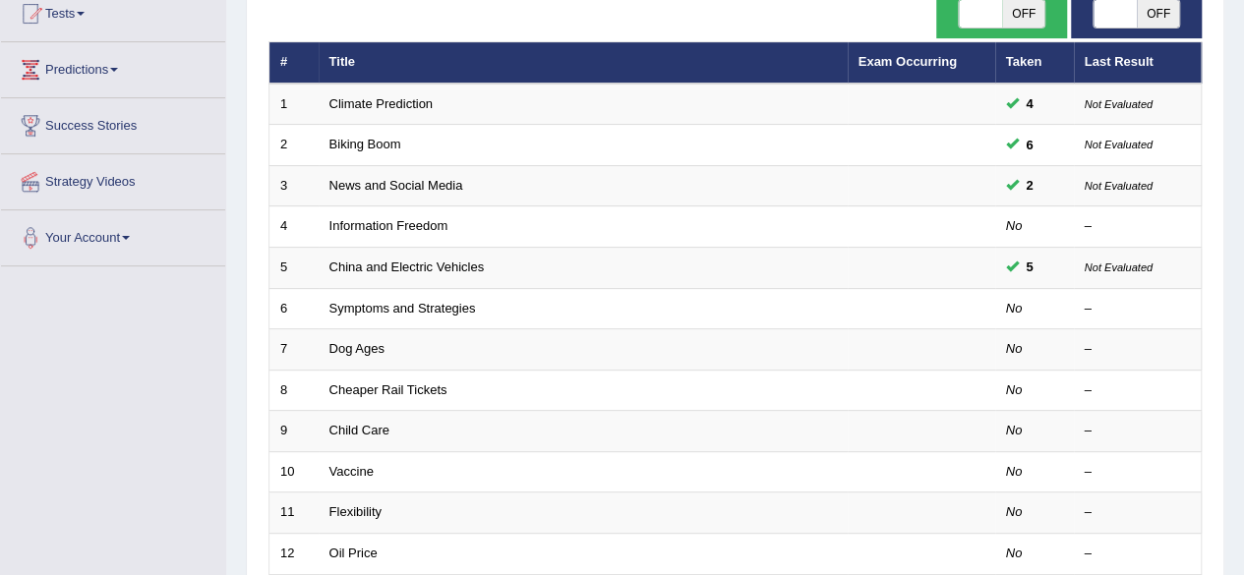
scroll to position [220, 0]
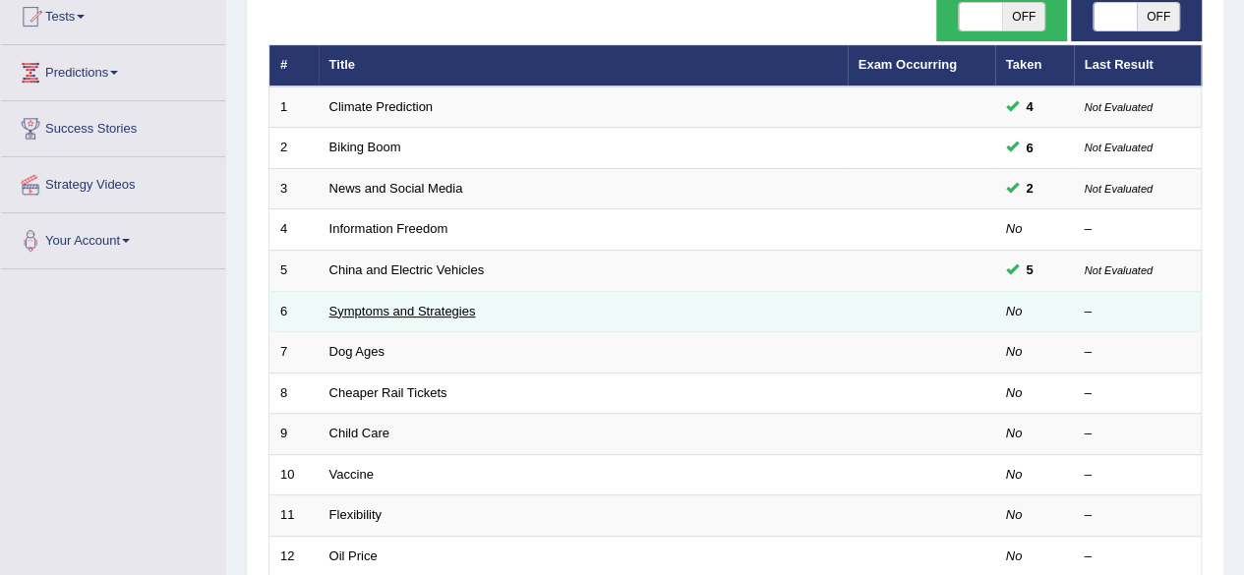
click at [374, 311] on link "Symptoms and Strategies" at bounding box center [402, 311] width 147 height 15
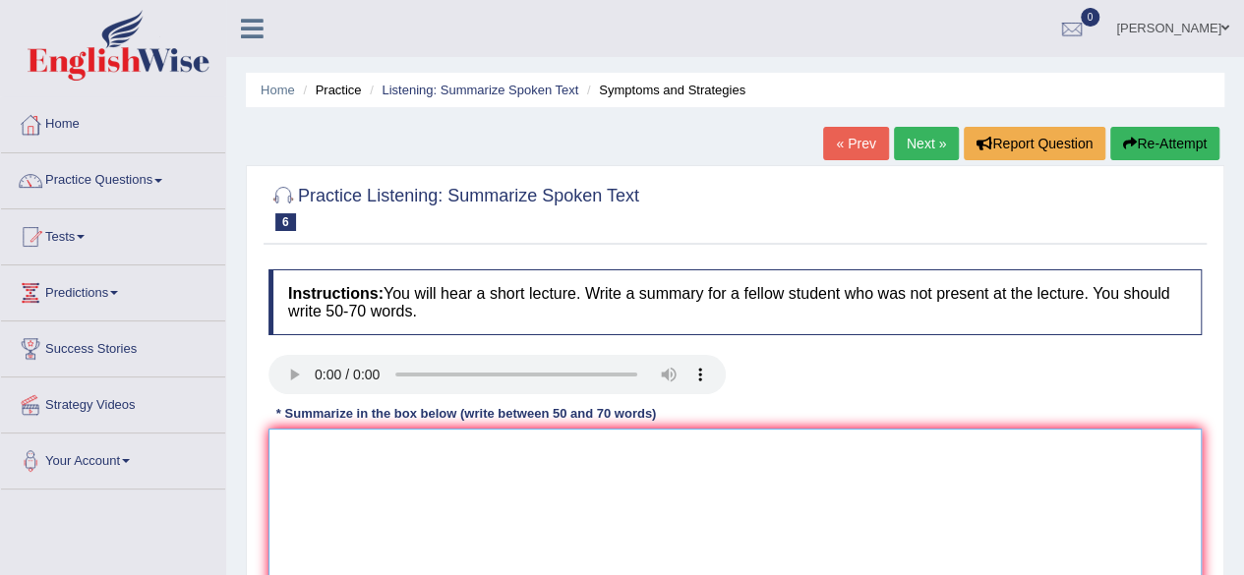
click at [346, 448] on textarea at bounding box center [734, 524] width 933 height 191
type textarea "t"
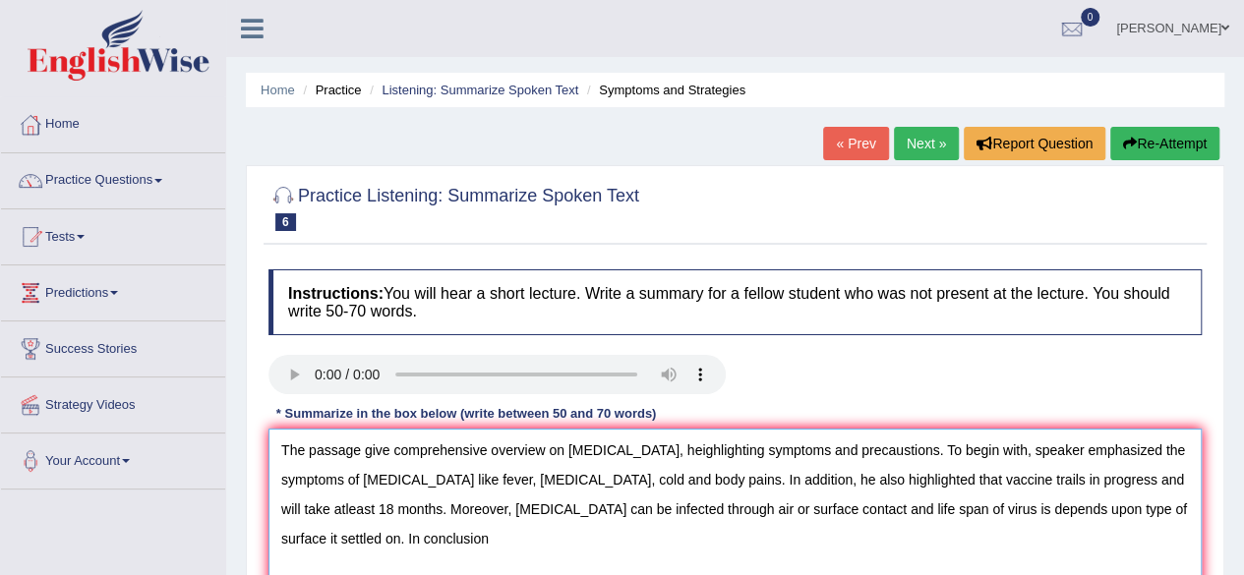
drag, startPoint x: 709, startPoint y: 506, endPoint x: 1115, endPoint y: 510, distance: 406.1
click at [1115, 510] on textarea "The passage give comprehensive overview on [MEDICAL_DATA], heighlighting sympto…" at bounding box center [734, 524] width 933 height 191
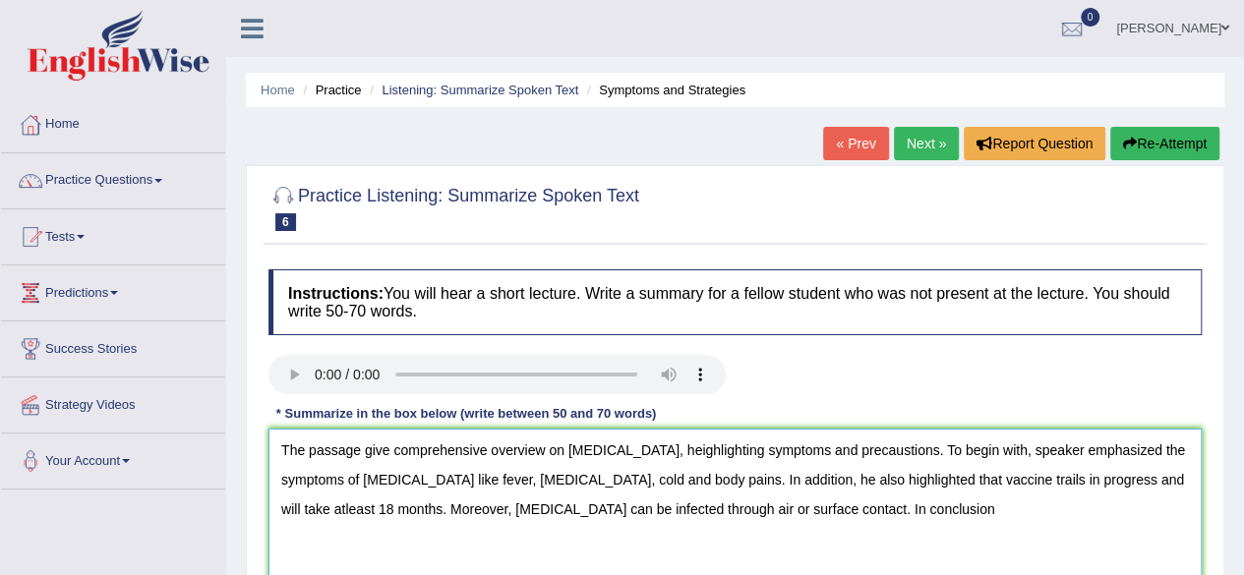
click at [810, 514] on textarea "The passage give comprehensive overview on [MEDICAL_DATA], heighlighting sympto…" at bounding box center [734, 524] width 933 height 191
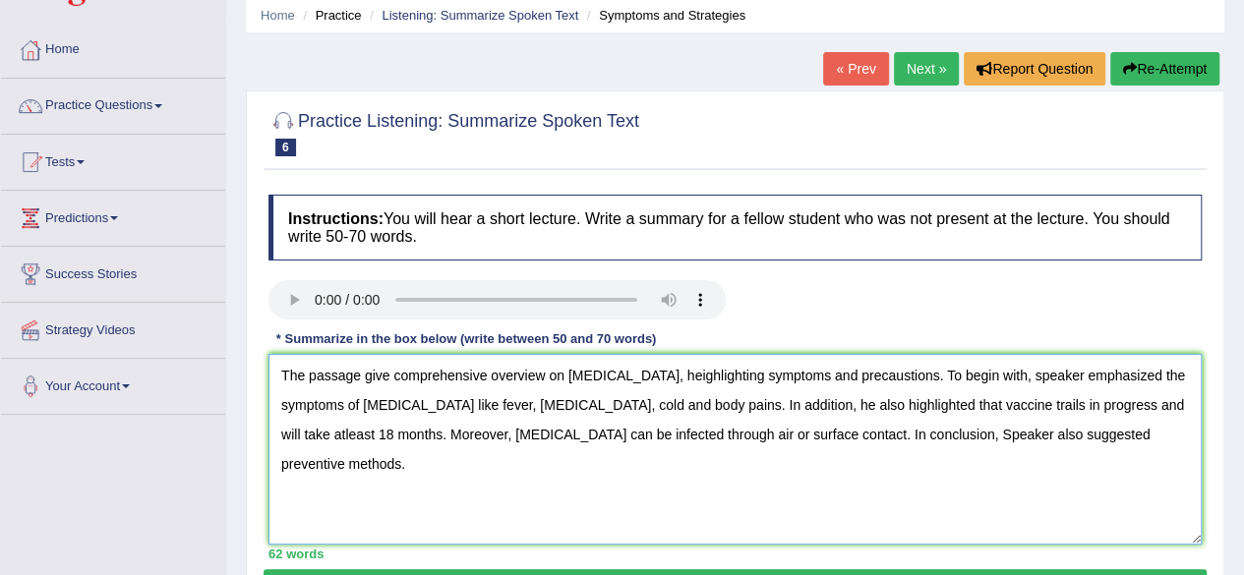
scroll to position [77, 0]
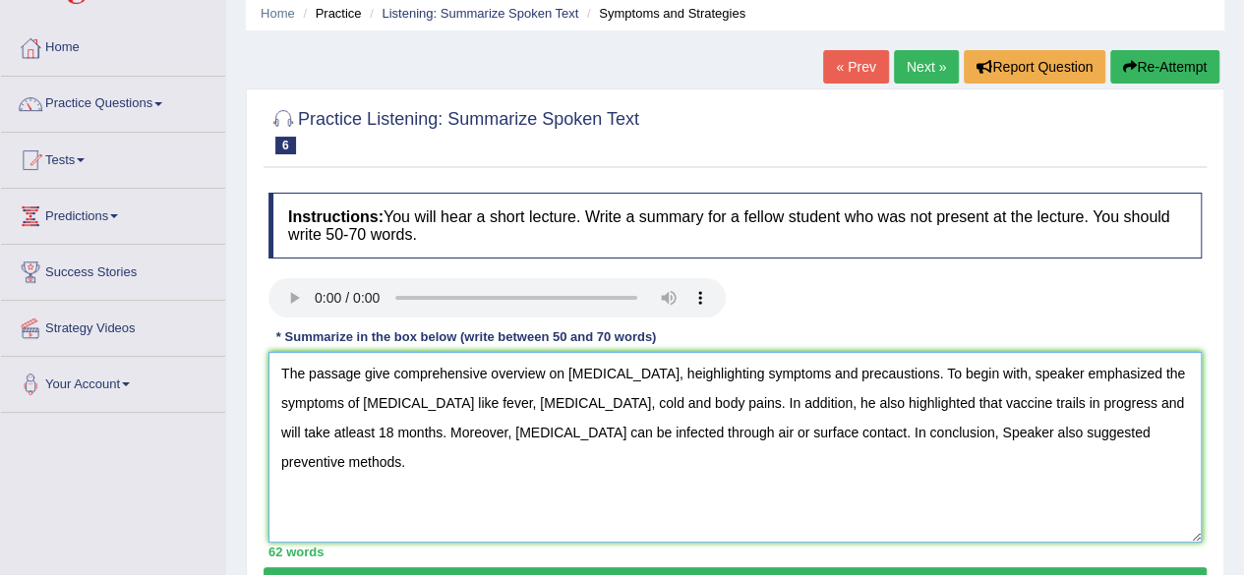
click at [324, 402] on textarea "The passage give comprehensive overview on Covid 19, heighlighting symptoms and…" at bounding box center [734, 447] width 933 height 191
click at [609, 375] on textarea "The passage give comprehensive overview on Covid 19, heighlighting symptoms and…" at bounding box center [734, 447] width 933 height 191
click at [851, 375] on textarea "The passage give comprehensive overview on Covid-19, heighlighting symptoms and…" at bounding box center [734, 447] width 933 height 191
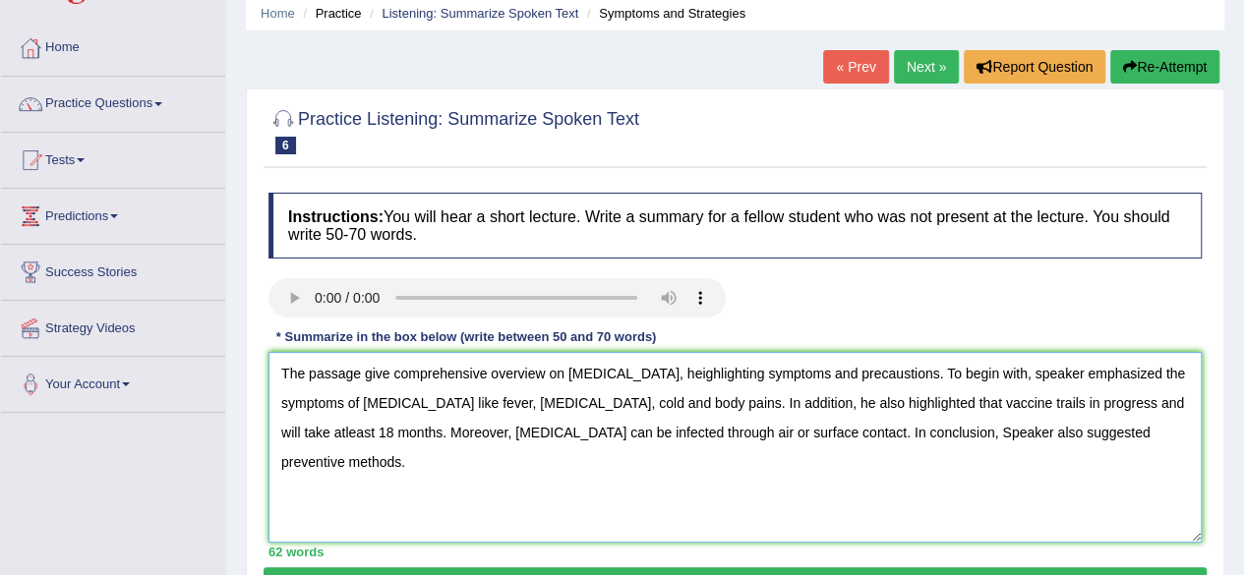
click at [855, 374] on textarea "The passage give comprehensive overview on Covid-19, heighlighting symptoms and…" at bounding box center [734, 447] width 933 height 191
click at [339, 402] on textarea "The passage give comprehensive overview on Covid-19, heighlighting symptoms and…" at bounding box center [734, 447] width 933 height 191
click at [892, 400] on textarea "The passage give comprehensive overview on Covid-19, heighlighting symptoms and…" at bounding box center [734, 447] width 933 height 191
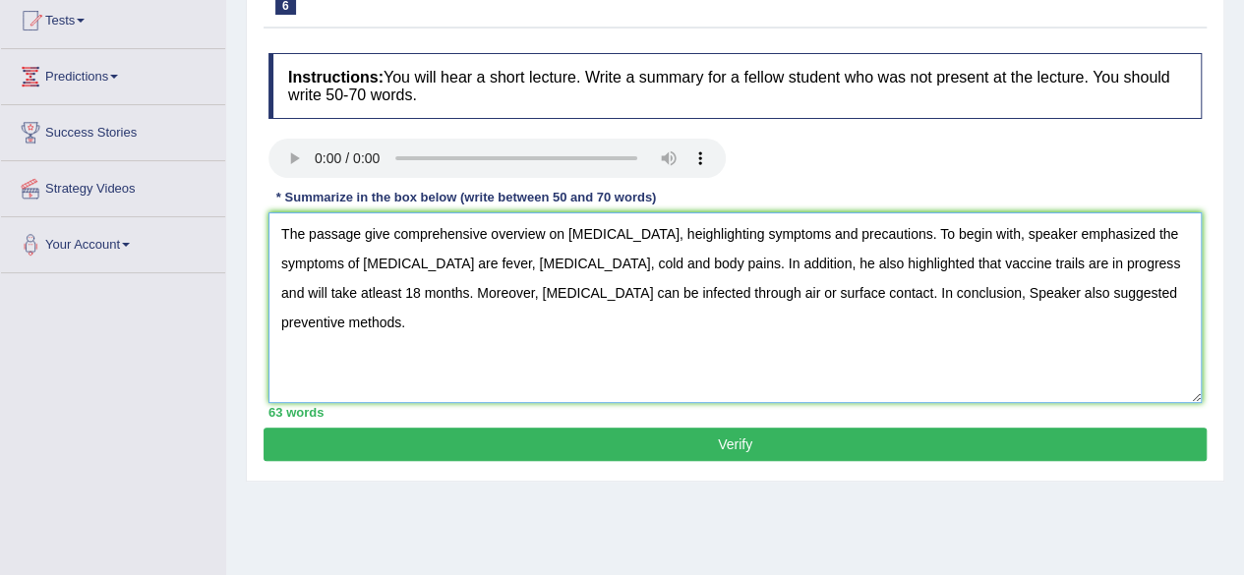
scroll to position [224, 0]
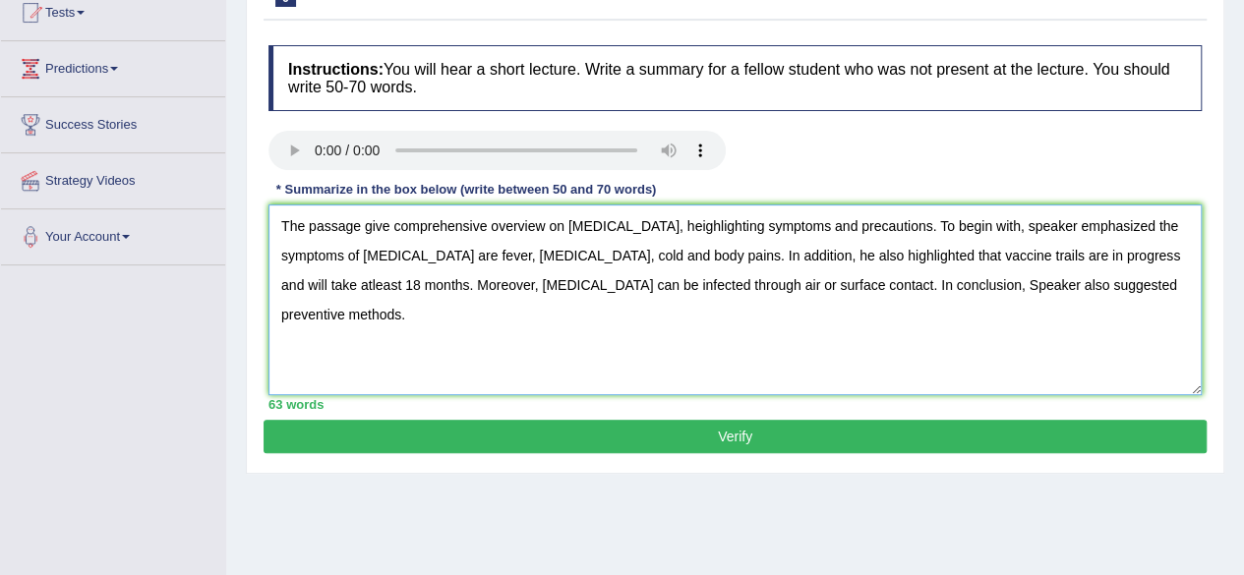
click at [762, 283] on textarea "The passage give comprehensive overview on Covid-19, heighlighting symptoms and…" at bounding box center [734, 300] width 933 height 191
type textarea "The passage give comprehensive overview on Covid-19, heighlighting symptoms and…"
click at [826, 436] on button "Verify" at bounding box center [735, 436] width 943 height 33
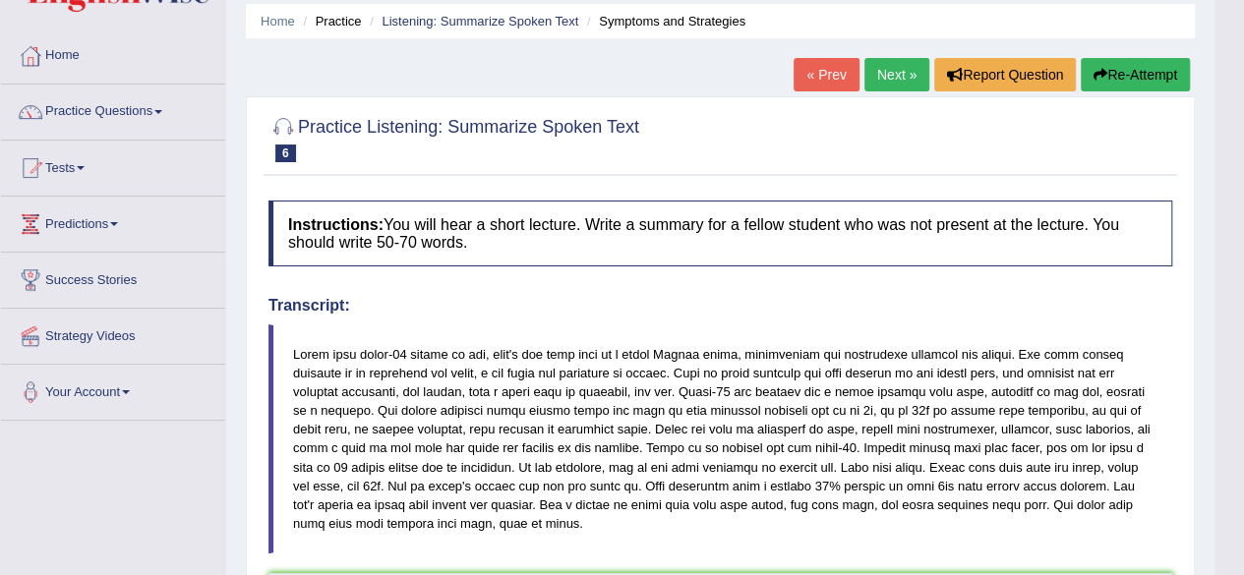
scroll to position [0, 0]
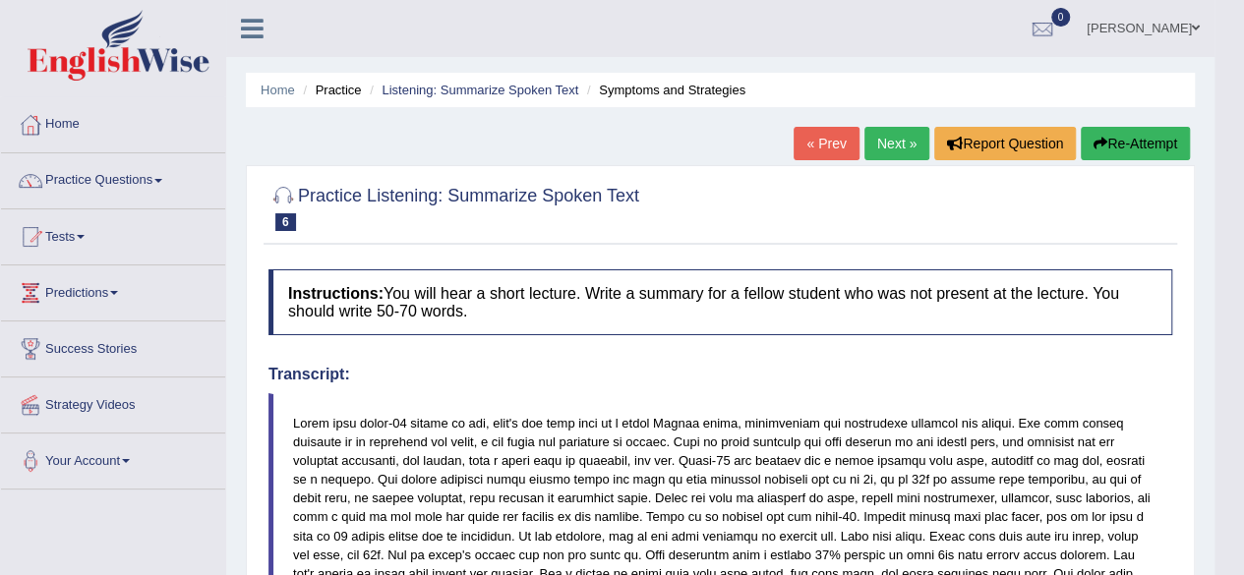
click at [1123, 141] on button "Re-Attempt" at bounding box center [1135, 143] width 109 height 33
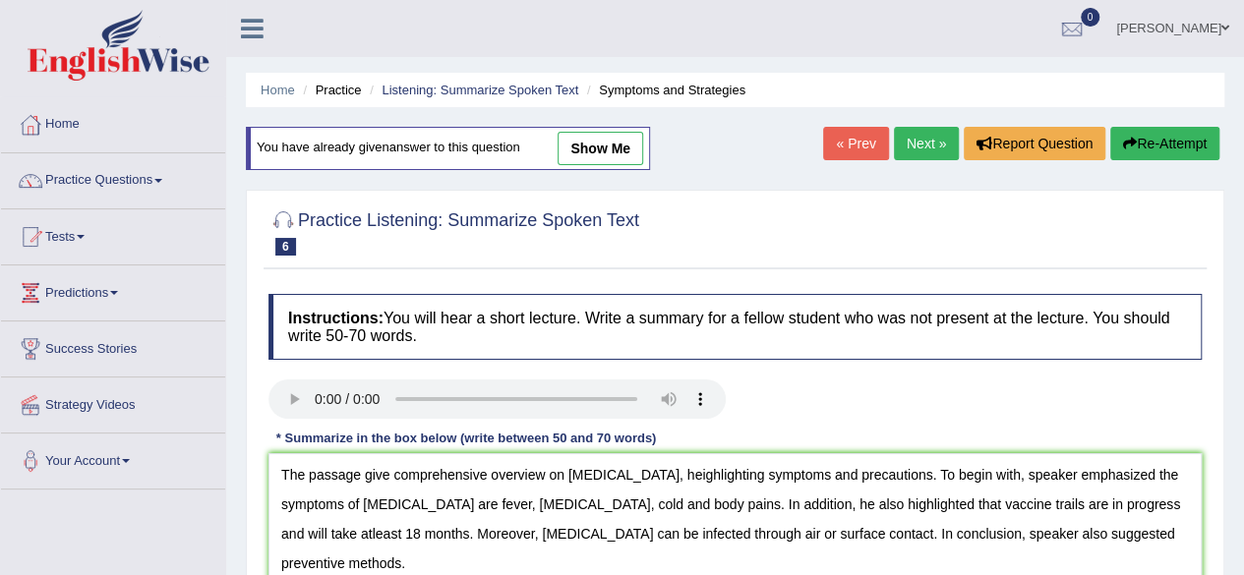
click at [374, 474] on textarea "The passage give comprehensive overview on [MEDICAL_DATA], heighlighting sympto…" at bounding box center [734, 548] width 933 height 191
click at [374, 474] on textarea "The passage give comprehensive overview on Covid-19, heighlighting symptoms and…" at bounding box center [734, 548] width 933 height 191
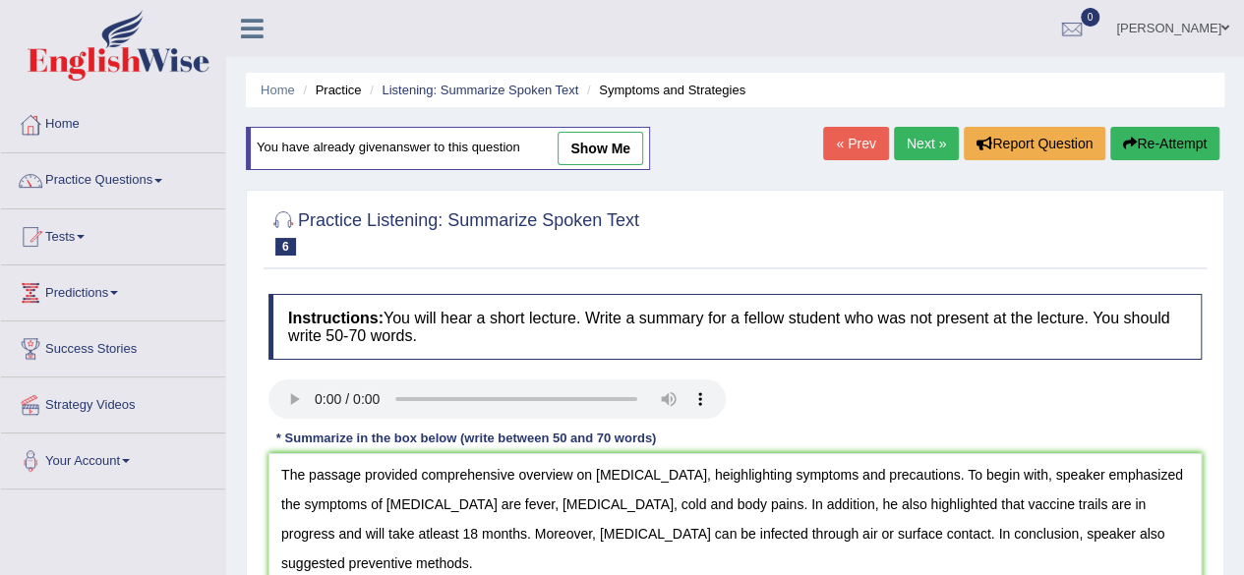
click at [366, 506] on textarea "The passage provided comprehensive overview on Covid-19, heighlighting symptoms…" at bounding box center [734, 548] width 933 height 191
click at [424, 531] on textarea "The passage provided comprehensive overview on Covid-19, heighlighting symptoms…" at bounding box center [734, 548] width 933 height 191
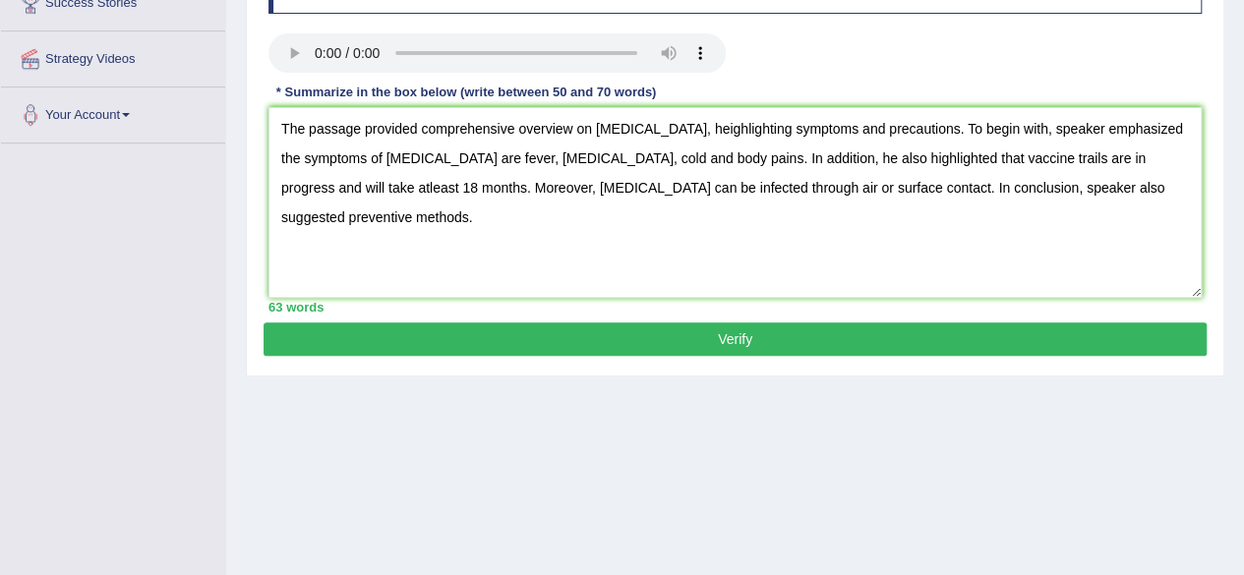
scroll to position [337, 0]
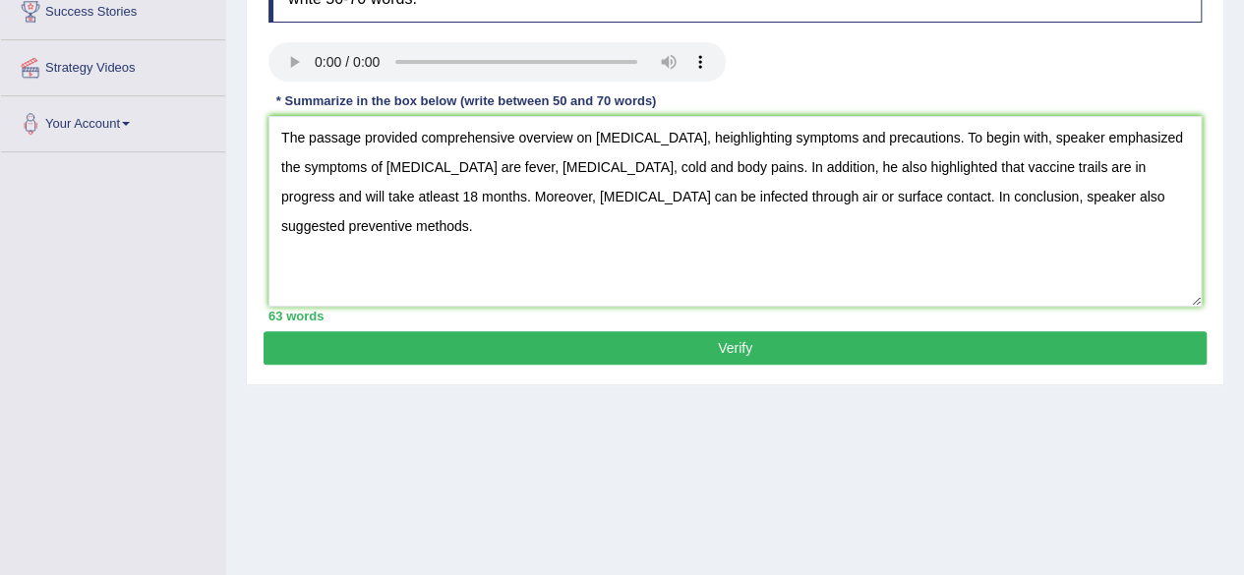
click at [425, 198] on textarea "The passage provided comprehensive overview on [MEDICAL_DATA], heighlighting sy…" at bounding box center [734, 211] width 933 height 191
type textarea "The passage provided comprehensive overview on [MEDICAL_DATA], heighlighting sy…"
click at [675, 343] on button "Verify" at bounding box center [735, 347] width 943 height 33
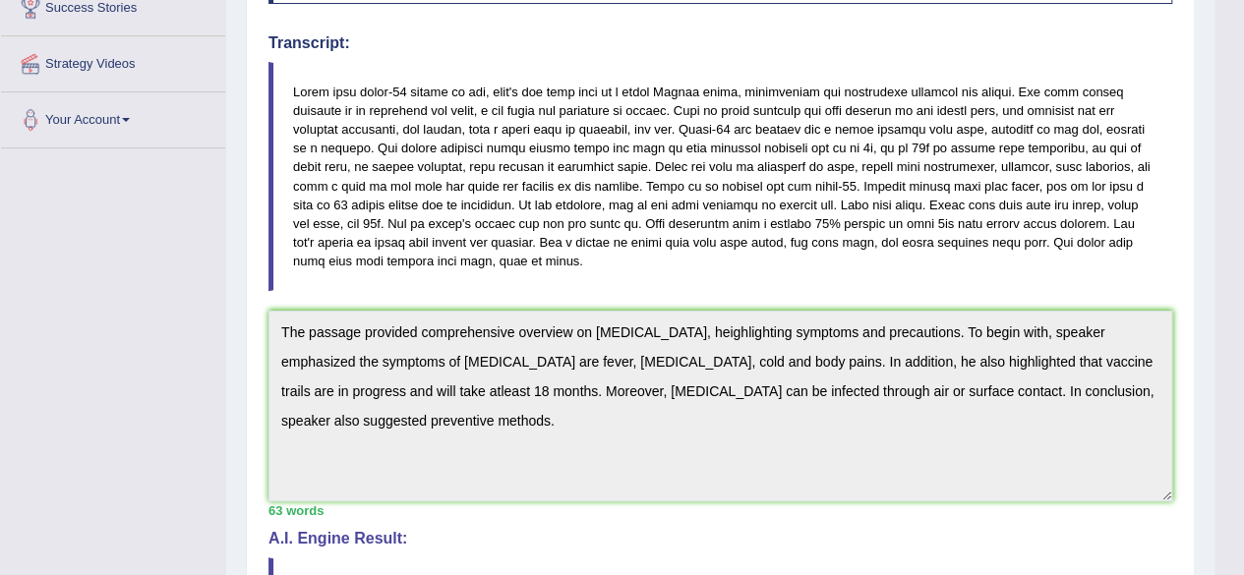
scroll to position [342, 0]
click at [256, 310] on div "Practice Listening: Summarize Spoken Text 6 Symptoms and Strategies Instruction…" at bounding box center [720, 397] width 949 height 1129
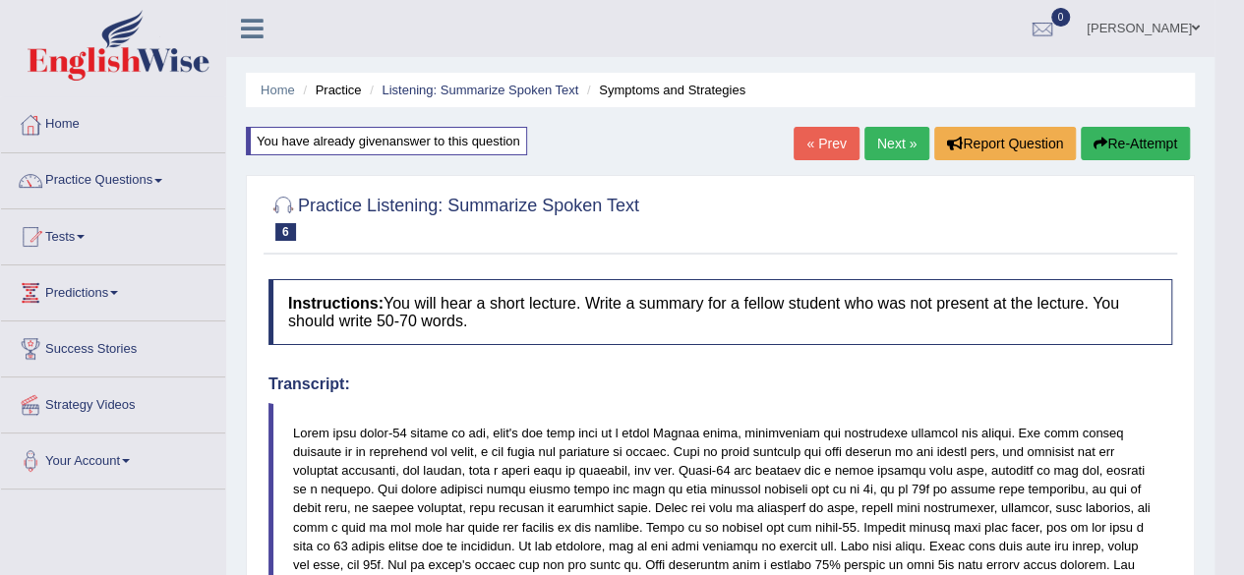
click at [1112, 155] on button "Re-Attempt" at bounding box center [1135, 143] width 109 height 33
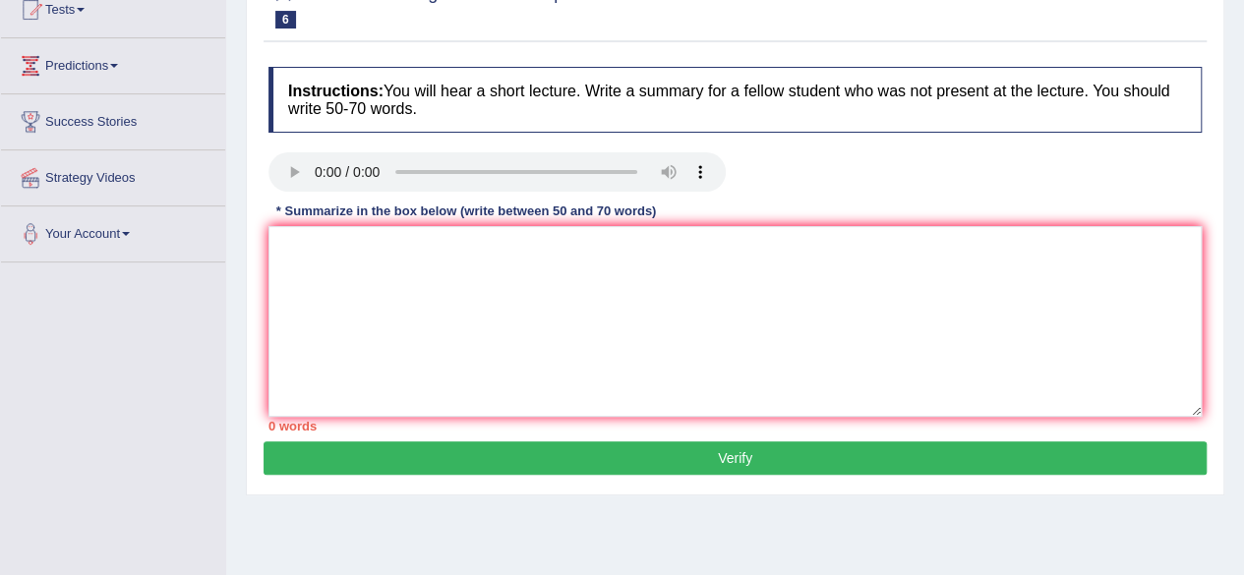
scroll to position [237, 0]
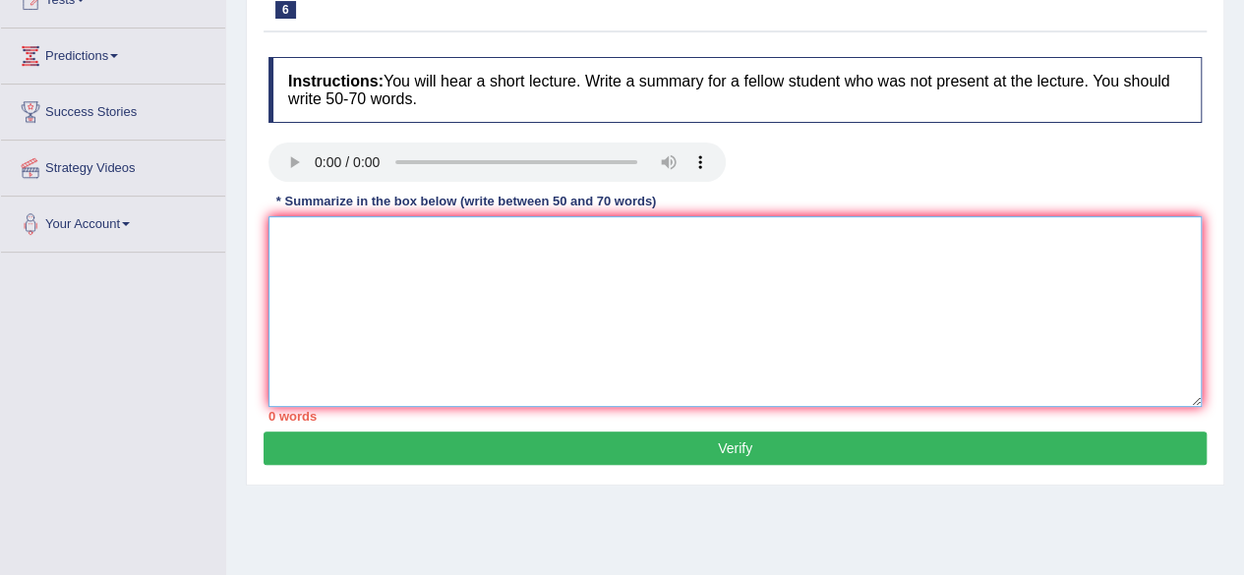
click at [726, 306] on textarea at bounding box center [734, 311] width 933 height 191
paste textarea "The passage provided comprehensive overview on [MEDICAL_DATA], heighlighting sy…"
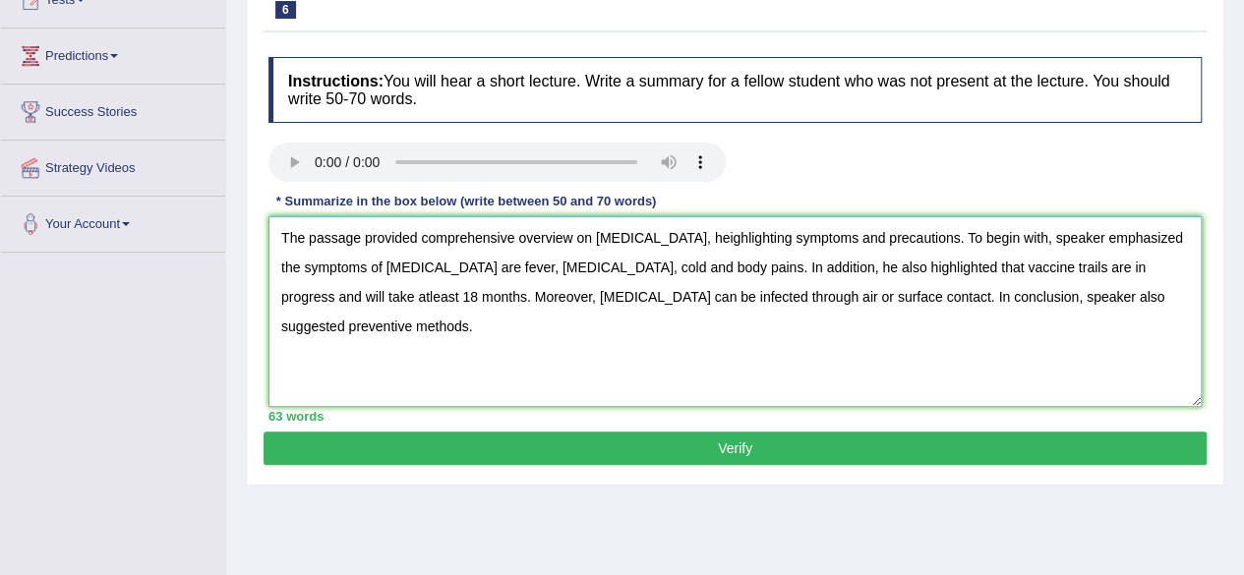
click at [836, 264] on textarea "The passage provided comprehensive overview on [MEDICAL_DATA], heighlighting sy…" at bounding box center [734, 311] width 933 height 191
click at [433, 293] on textarea "The passage provided comprehensive overview on [MEDICAL_DATA], heighlighting sy…" at bounding box center [734, 311] width 933 height 191
click at [397, 264] on textarea "The passage provided comprehensive overview on [MEDICAL_DATA], heighlighting sy…" at bounding box center [734, 311] width 933 height 191
click at [1158, 266] on textarea "The passage provided comprehensive overview on [MEDICAL_DATA], heighlighting sy…" at bounding box center [734, 311] width 933 height 191
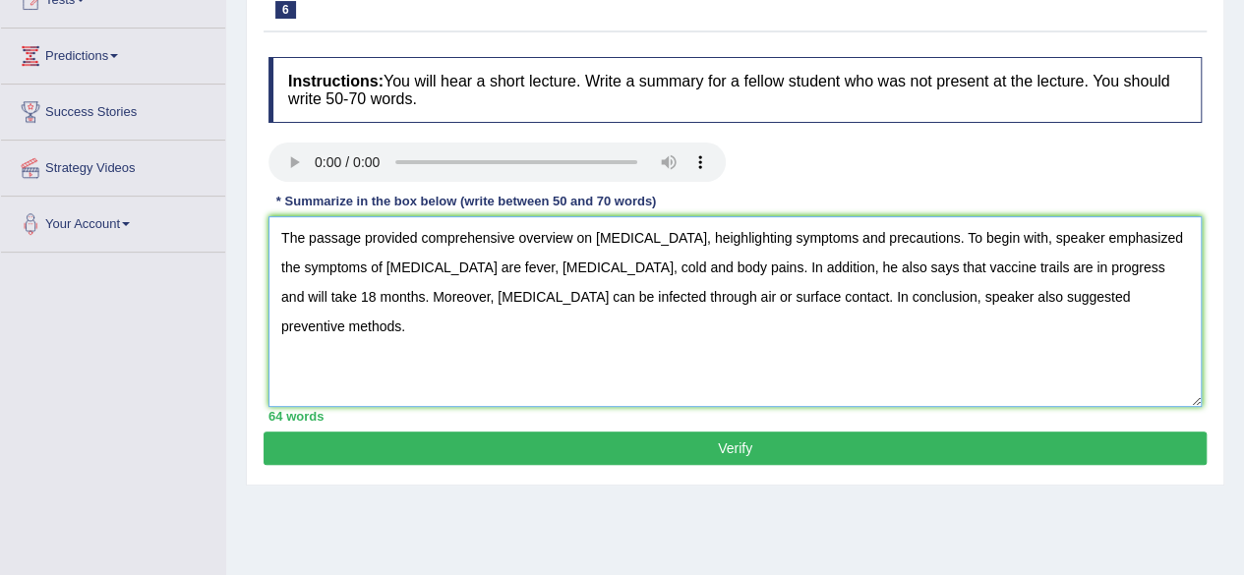
click at [672, 234] on textarea "The passage provided comprehensive overview on [MEDICAL_DATA], heighlighting sy…" at bounding box center [734, 311] width 933 height 191
type textarea "The passage provided comprehensive overview on [MEDICAL_DATA], highlighting sym…"
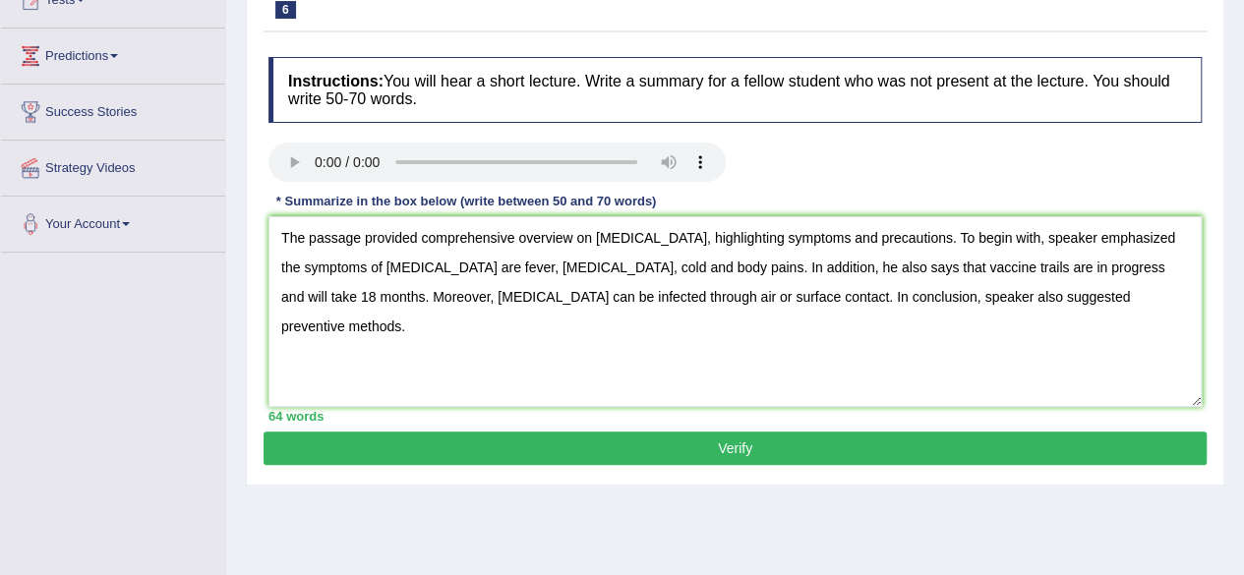
click at [740, 453] on button "Verify" at bounding box center [735, 448] width 943 height 33
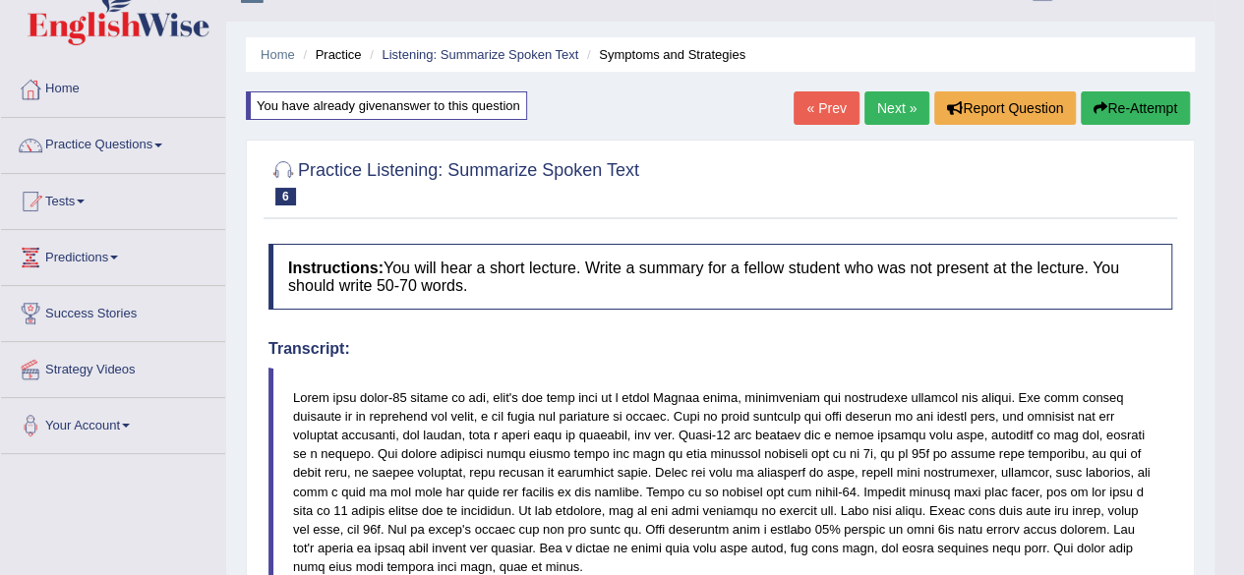
scroll to position [2, 0]
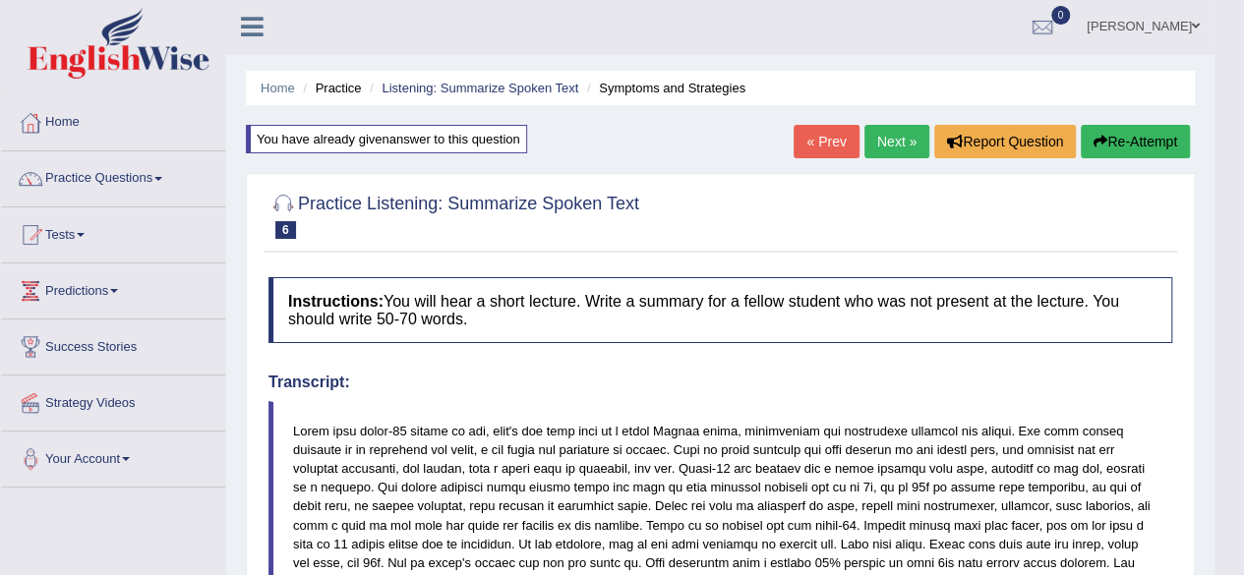
click at [884, 152] on link "Next »" at bounding box center [896, 141] width 65 height 33
